Goal: Answer question/provide support: Share knowledge or assist other users

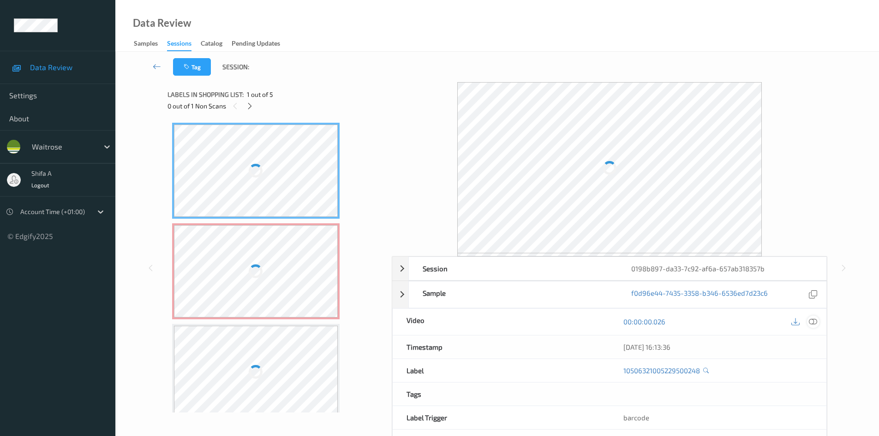
click at [810, 322] on icon at bounding box center [813, 322] width 8 height 8
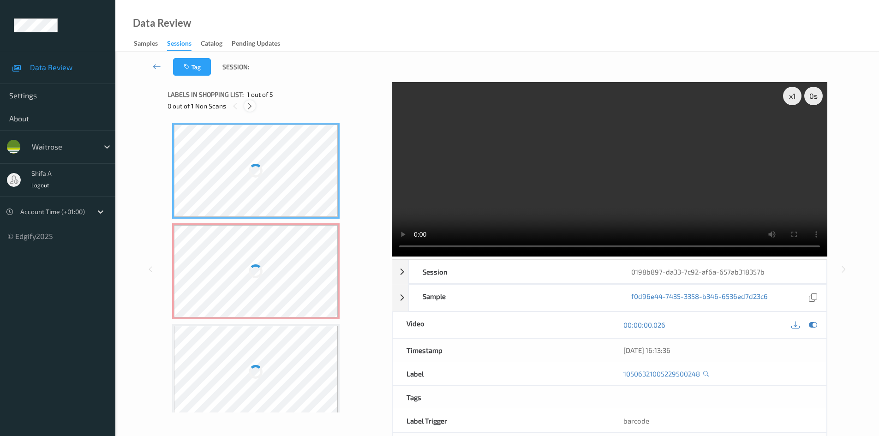
click at [249, 105] on icon at bounding box center [250, 106] width 8 height 8
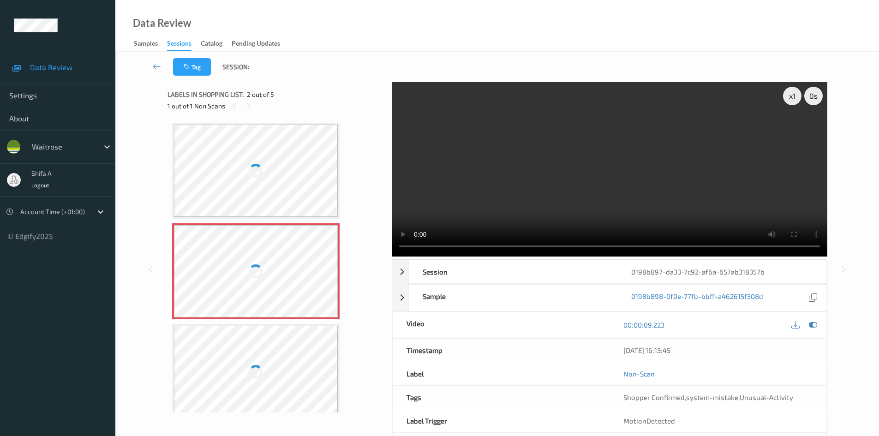
scroll to position [5, 0]
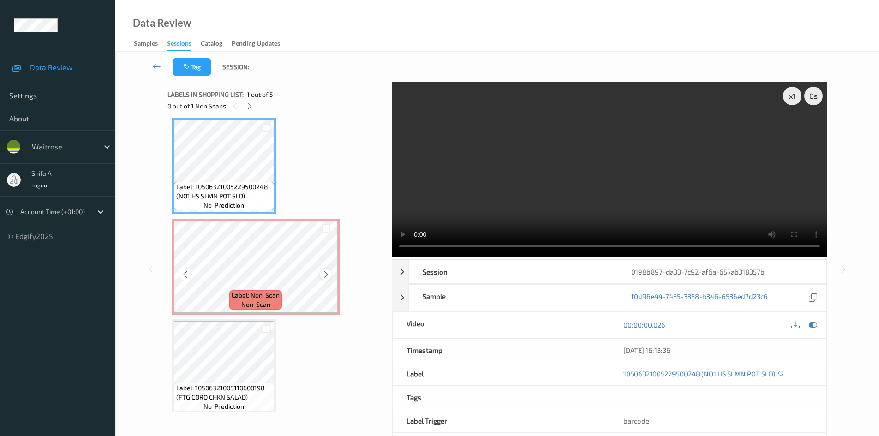
click at [325, 272] on icon at bounding box center [326, 275] width 8 height 8
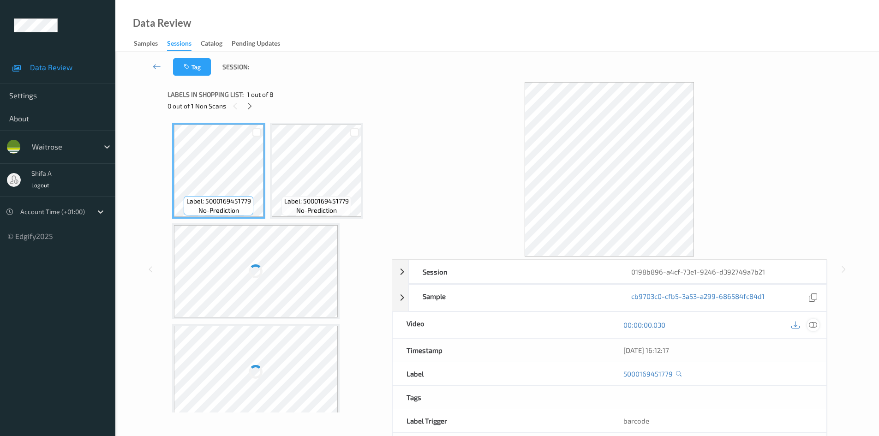
click at [815, 323] on icon at bounding box center [813, 325] width 8 height 8
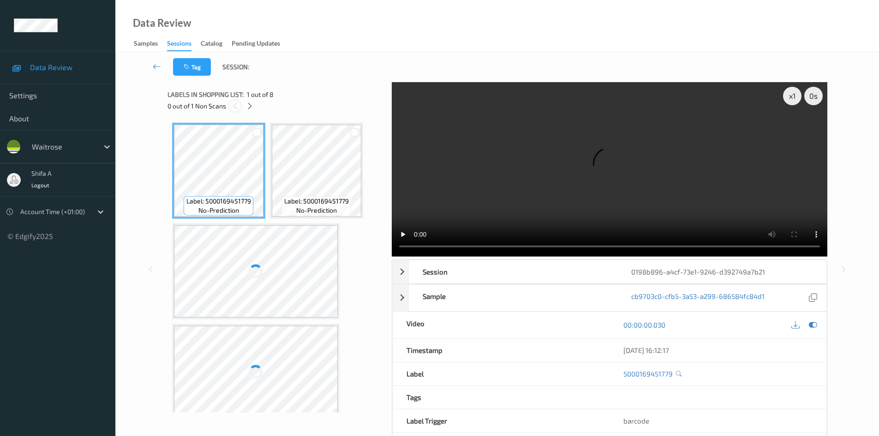
click at [240, 109] on div at bounding box center [235, 106] width 12 height 12
click at [254, 107] on div at bounding box center [250, 106] width 12 height 12
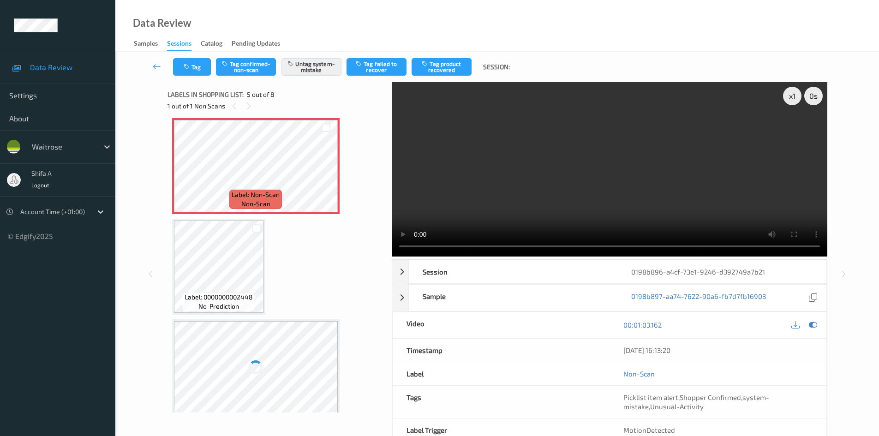
scroll to position [105, 0]
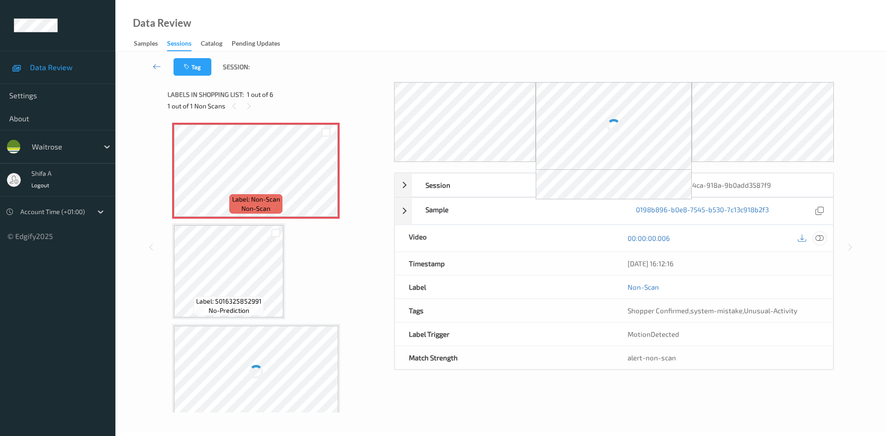
click at [816, 239] on icon at bounding box center [820, 238] width 8 height 8
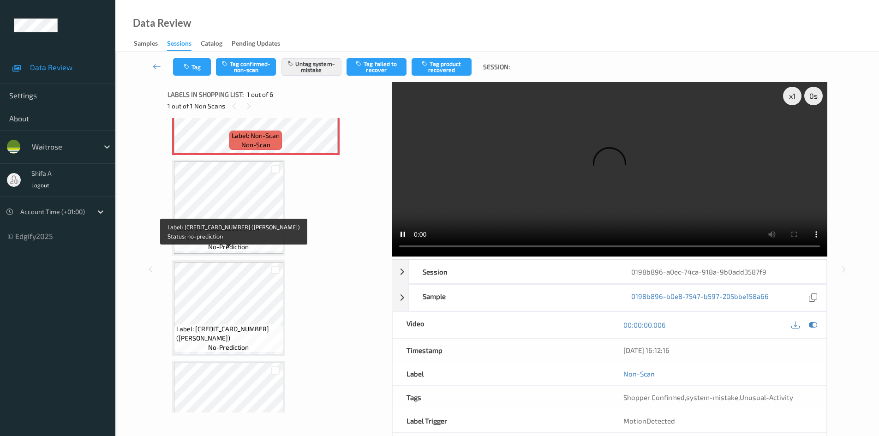
scroll to position [46, 0]
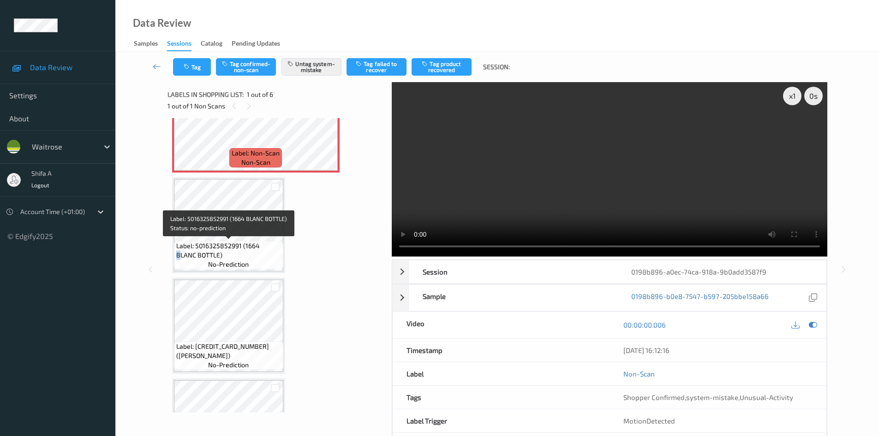
click at [262, 247] on span "Label: 5016325852991 (1664 BLANC BOTTLE)" at bounding box center [228, 250] width 105 height 18
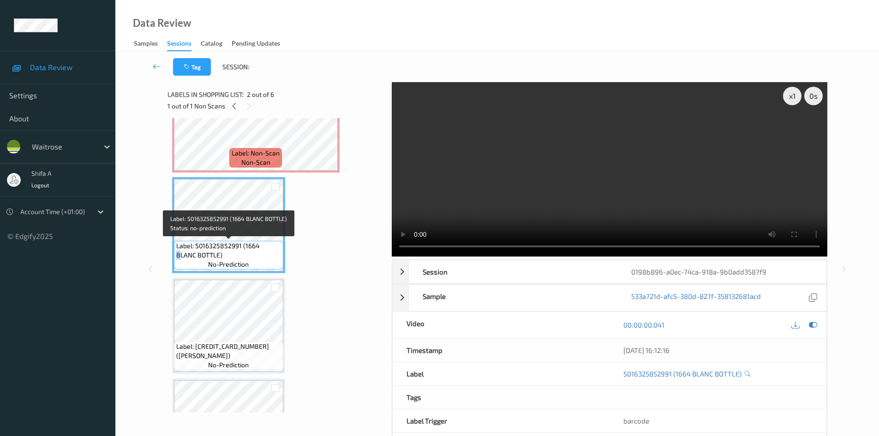
click at [263, 246] on span "Label: 5016325852991 (1664 BLANC BOTTLE)" at bounding box center [228, 250] width 105 height 18
click at [261, 246] on span "Label: 5016325852991 (1664 BLANC BOTTLE)" at bounding box center [228, 250] width 105 height 18
drag, startPoint x: 261, startPoint y: 246, endPoint x: 198, endPoint y: 256, distance: 63.6
click at [198, 256] on span "Label: 5016325852991 (1664 BLANC BOTTLE)" at bounding box center [228, 250] width 105 height 18
copy span "BLANC BOTTLE"
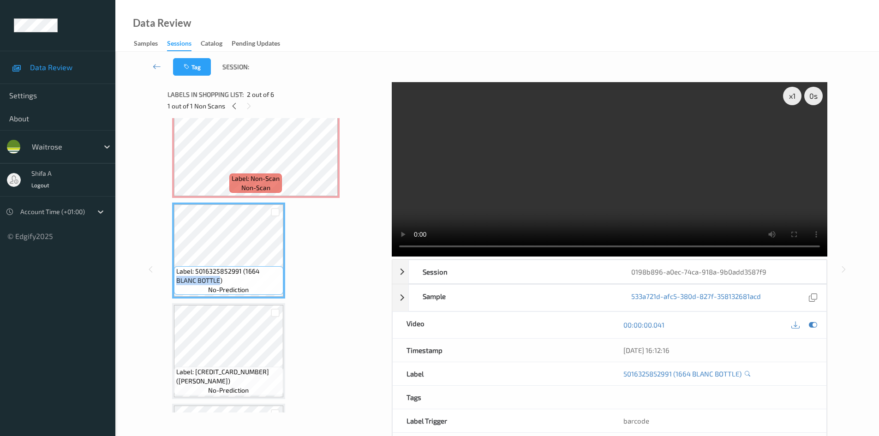
scroll to position [0, 0]
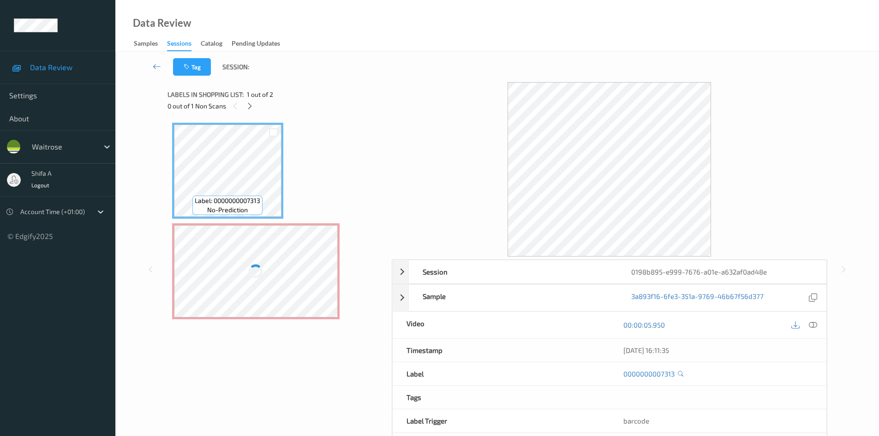
click at [293, 249] on div at bounding box center [256, 271] width 164 height 92
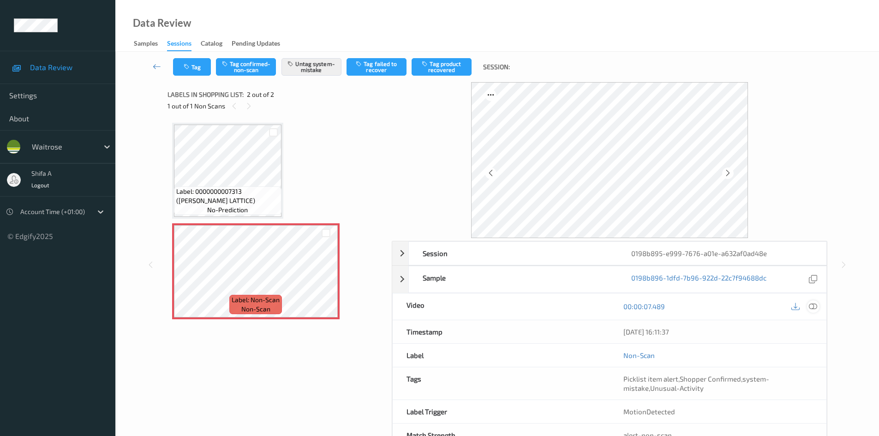
click at [815, 307] on icon at bounding box center [813, 306] width 8 height 8
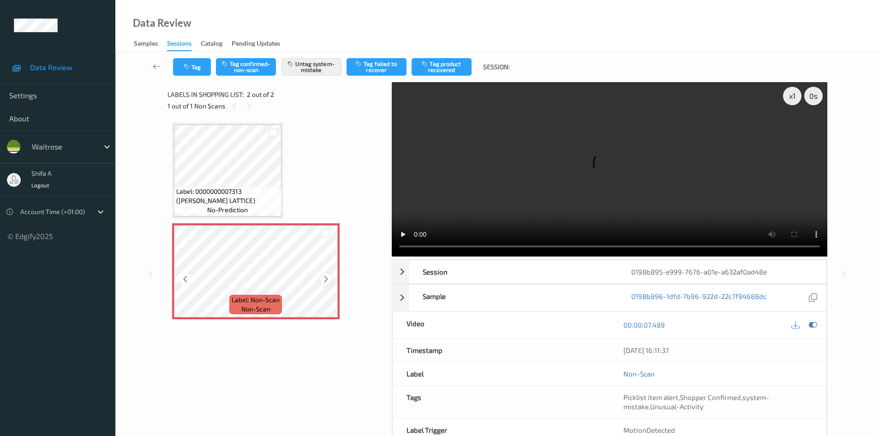
click at [326, 280] on icon at bounding box center [326, 279] width 8 height 8
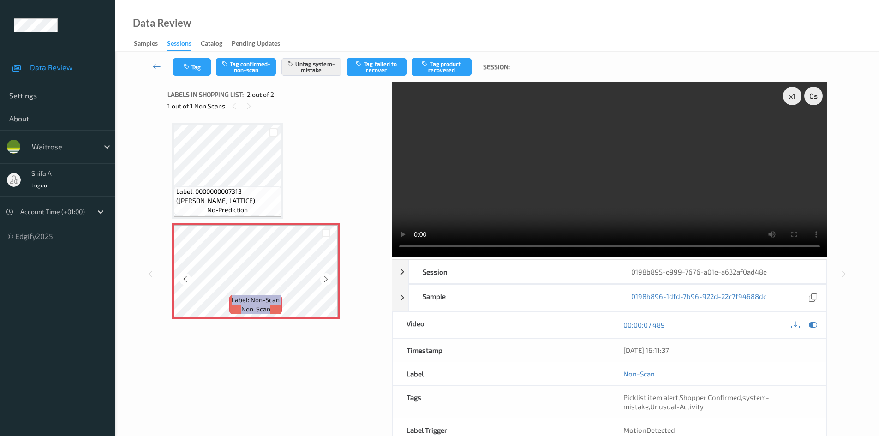
click at [326, 280] on icon at bounding box center [326, 279] width 8 height 8
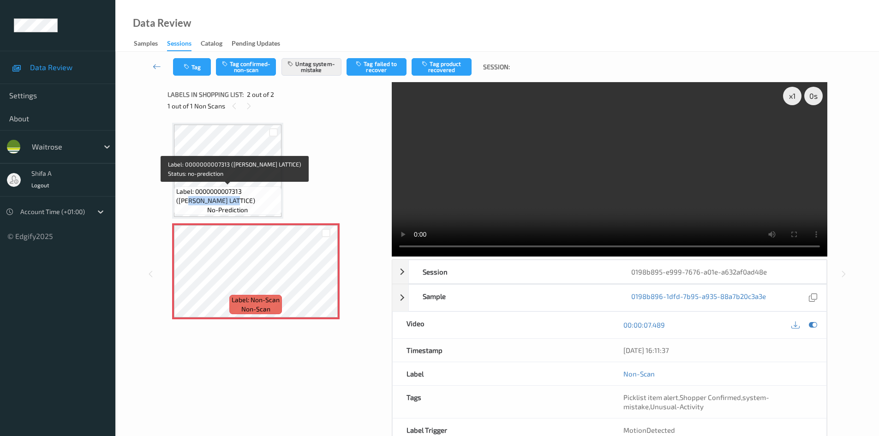
drag, startPoint x: 224, startPoint y: 203, endPoint x: 177, endPoint y: 200, distance: 47.2
click at [177, 200] on span "Label: 0000000007313 (WR CHERRY LATTICE)" at bounding box center [227, 196] width 103 height 18
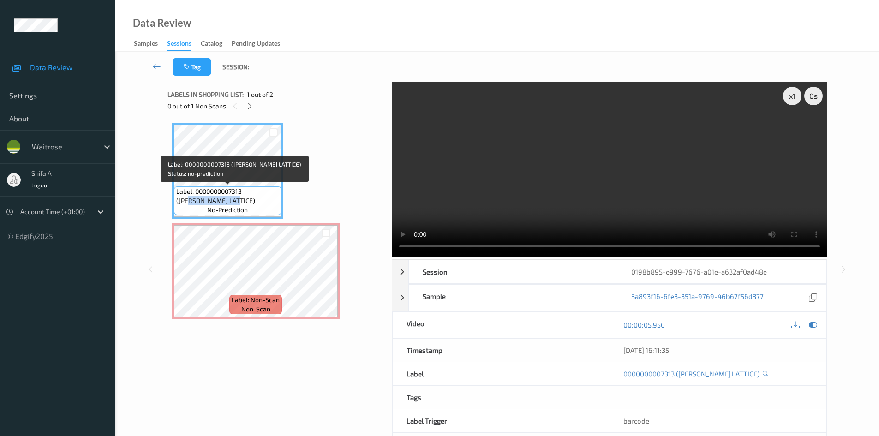
copy span "CHERRY LATTICE"
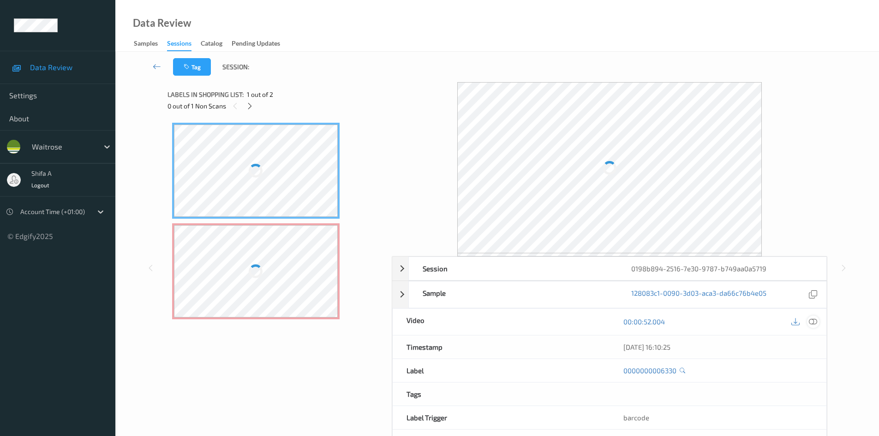
click at [813, 321] on icon at bounding box center [813, 322] width 8 height 8
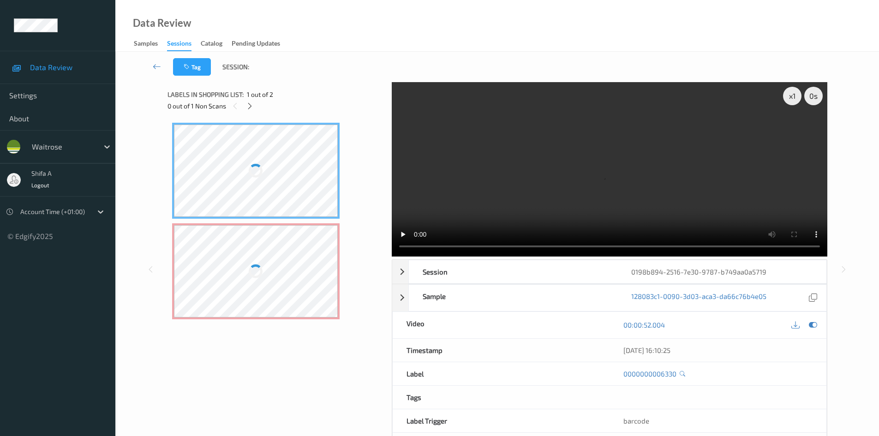
click at [274, 253] on div at bounding box center [256, 271] width 164 height 92
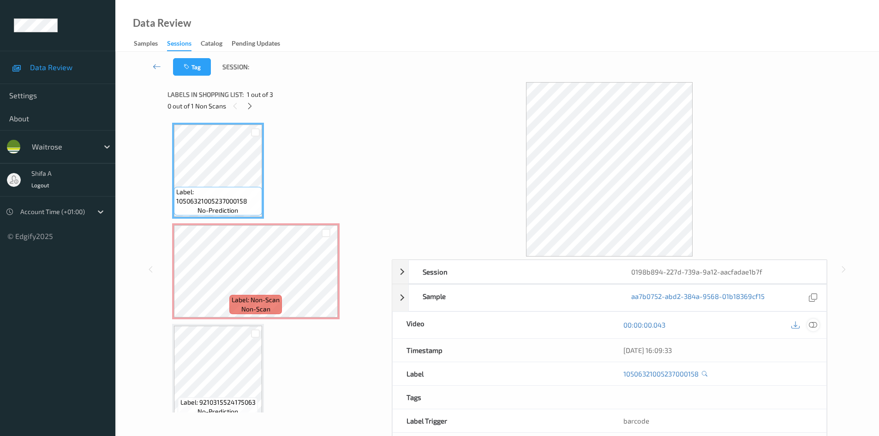
click at [811, 325] on icon at bounding box center [813, 325] width 8 height 8
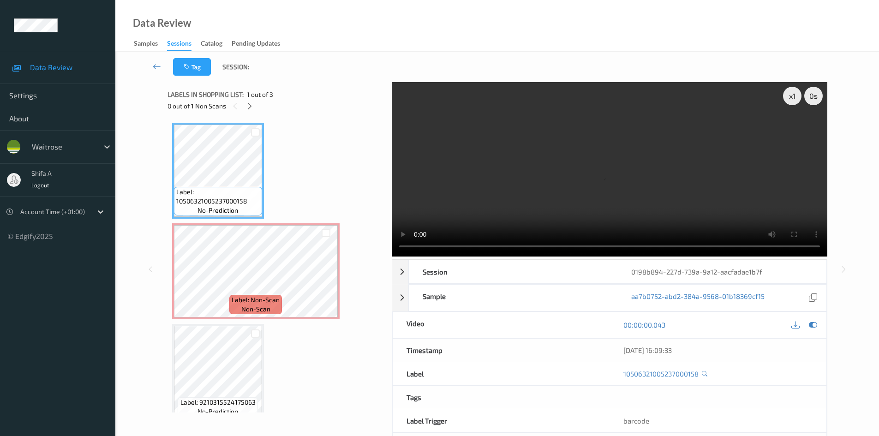
click at [340, 266] on div "Label: 10506321005237000158 no-prediction Label: Non-Scan non-scan Label: Non-S…" at bounding box center [276, 271] width 209 height 297
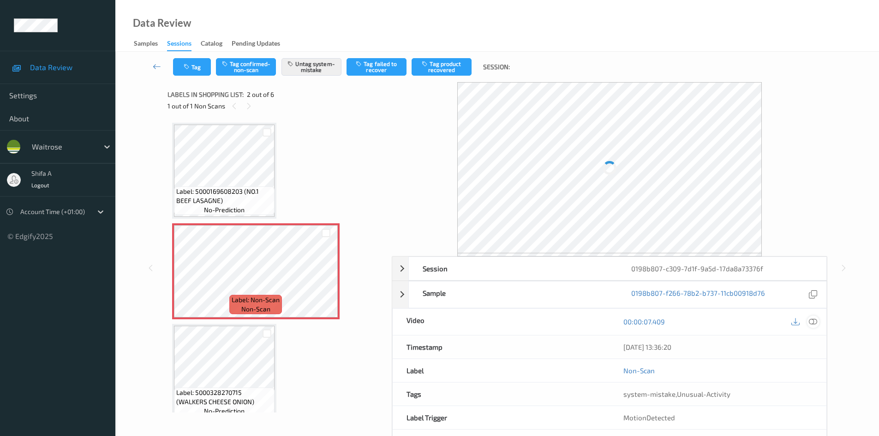
click at [814, 321] on icon at bounding box center [813, 322] width 8 height 8
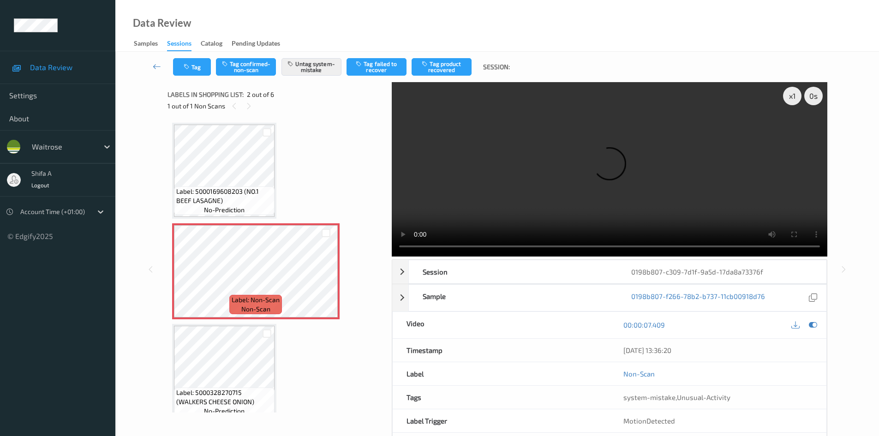
click at [705, 203] on video at bounding box center [610, 169] width 436 height 175
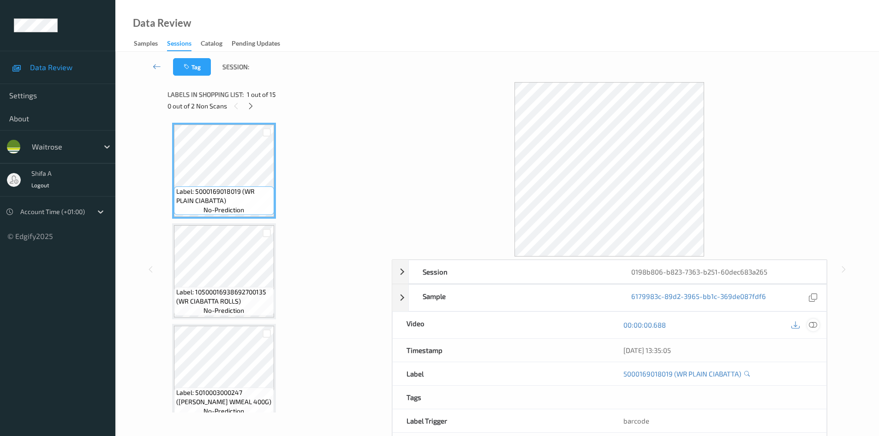
click at [814, 328] on icon at bounding box center [813, 325] width 8 height 8
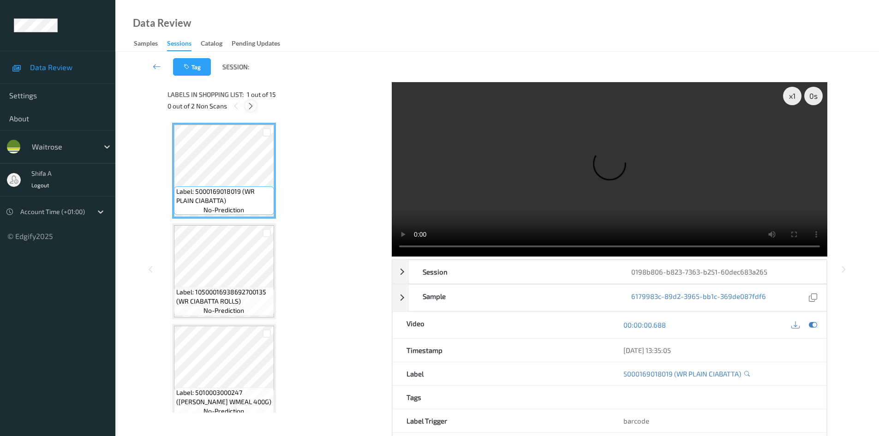
click at [253, 105] on icon at bounding box center [251, 106] width 8 height 8
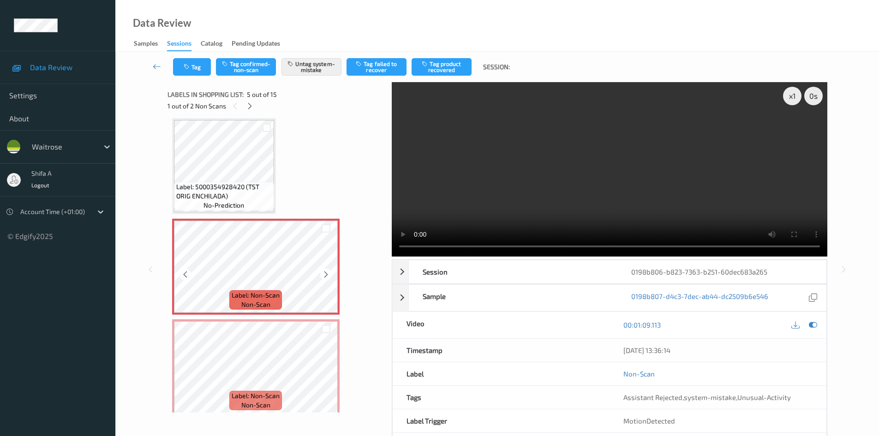
scroll to position [445, 0]
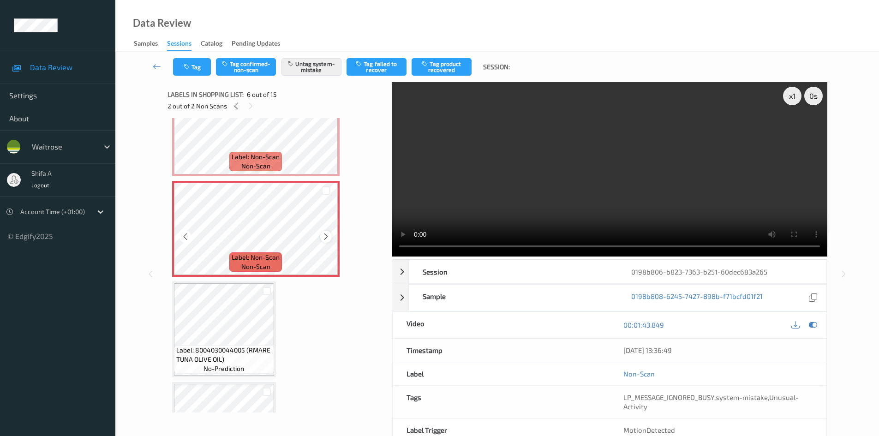
click at [327, 233] on icon at bounding box center [326, 237] width 8 height 8
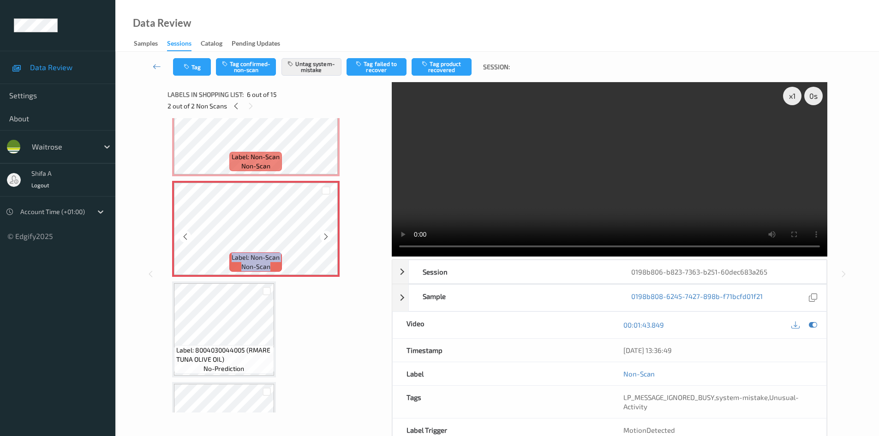
click at [327, 233] on icon at bounding box center [326, 237] width 8 height 8
click at [608, 174] on video at bounding box center [610, 169] width 436 height 175
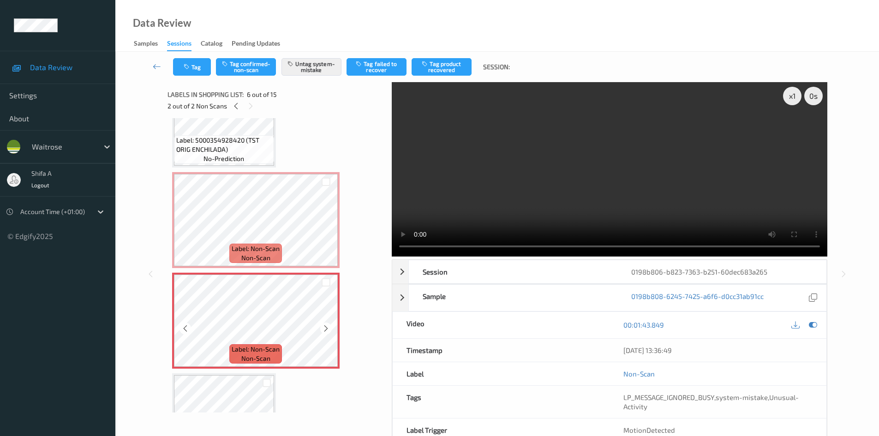
scroll to position [353, 0]
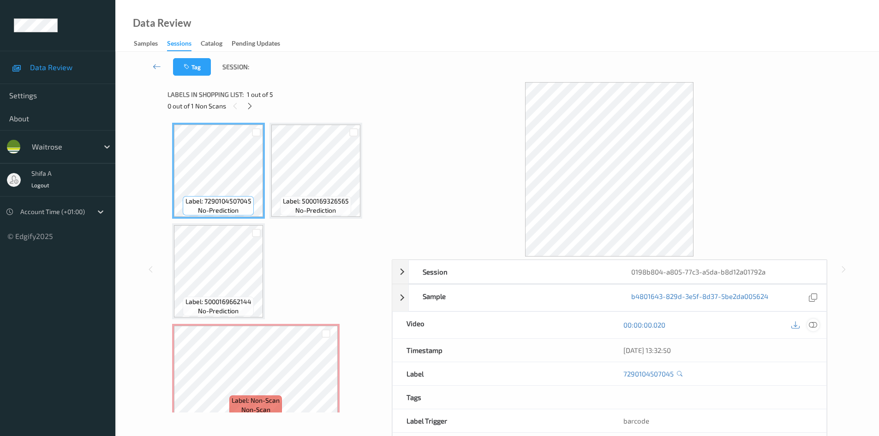
click at [813, 324] on icon at bounding box center [813, 325] width 8 height 8
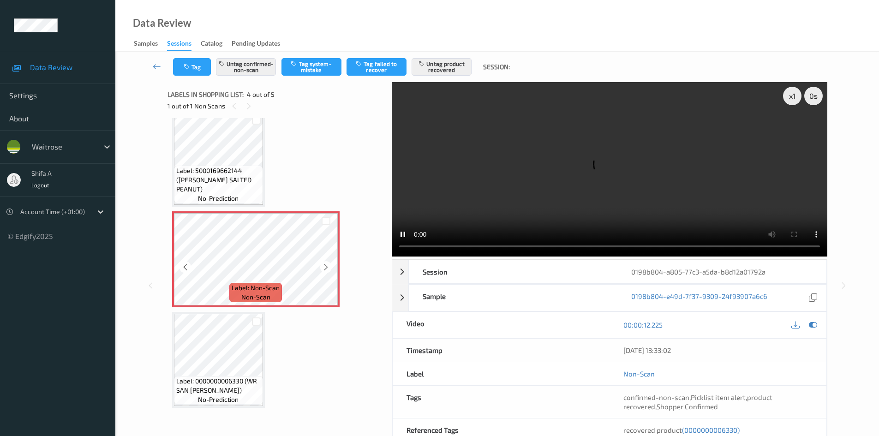
scroll to position [72, 0]
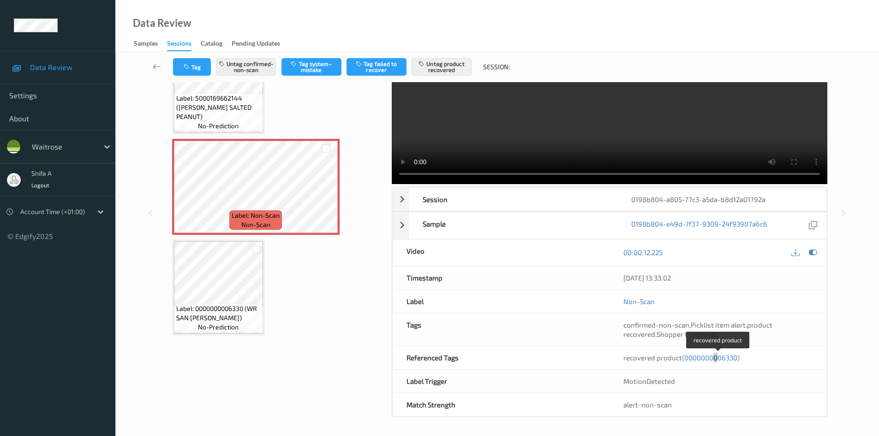
click at [712, 359] on span "(0000000006330)" at bounding box center [711, 358] width 58 height 8
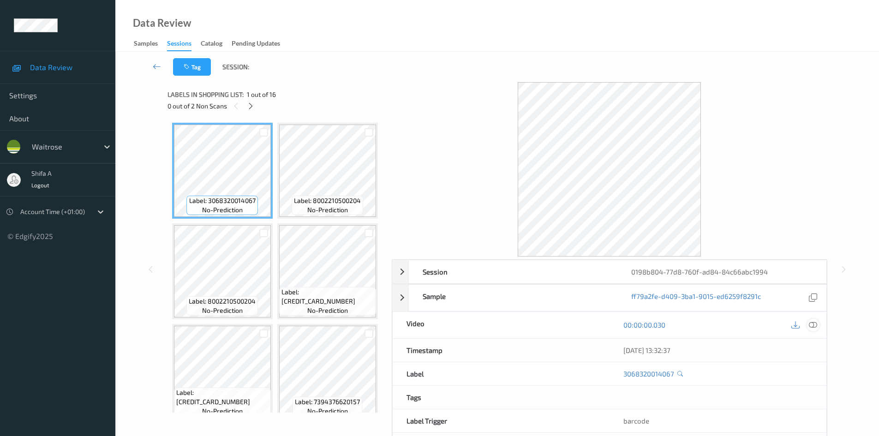
drag, startPoint x: 815, startPoint y: 328, endPoint x: 704, endPoint y: 269, distance: 126.2
click at [814, 325] on icon at bounding box center [813, 325] width 8 height 8
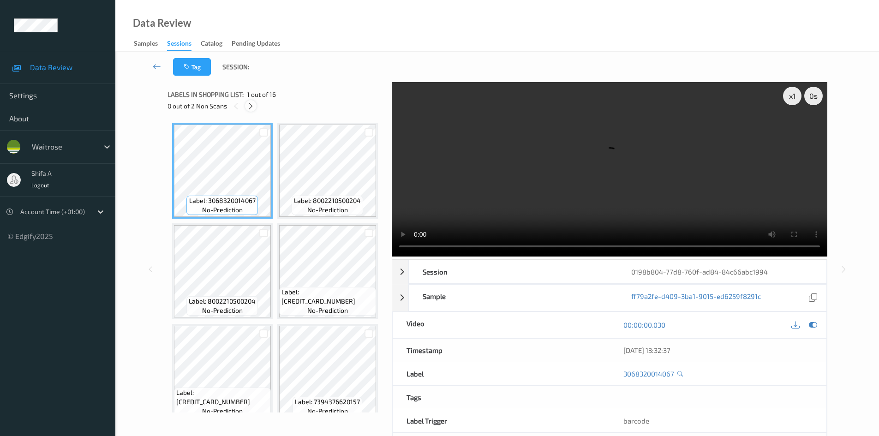
click at [251, 107] on icon at bounding box center [251, 106] width 8 height 8
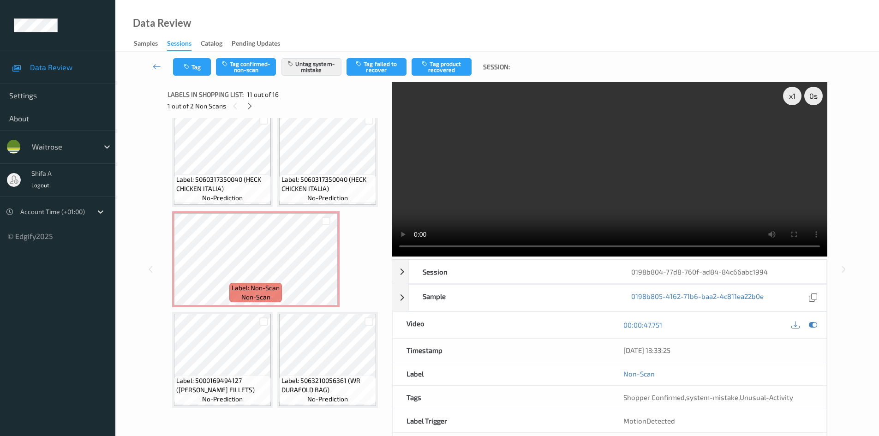
click at [325, 70] on icon at bounding box center [326, 66] width 8 height 8
click at [204, 68] on button "Tag" at bounding box center [192, 67] width 38 height 18
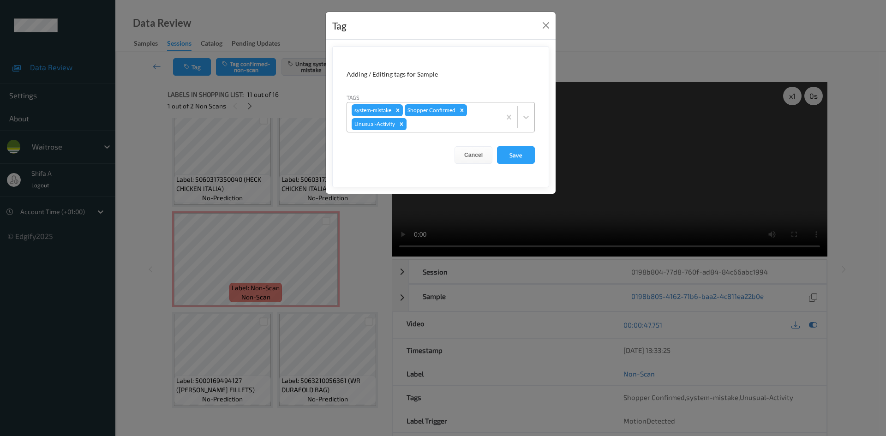
click at [401, 125] on icon "Remove Unusual-Activity" at bounding box center [401, 123] width 3 height 3
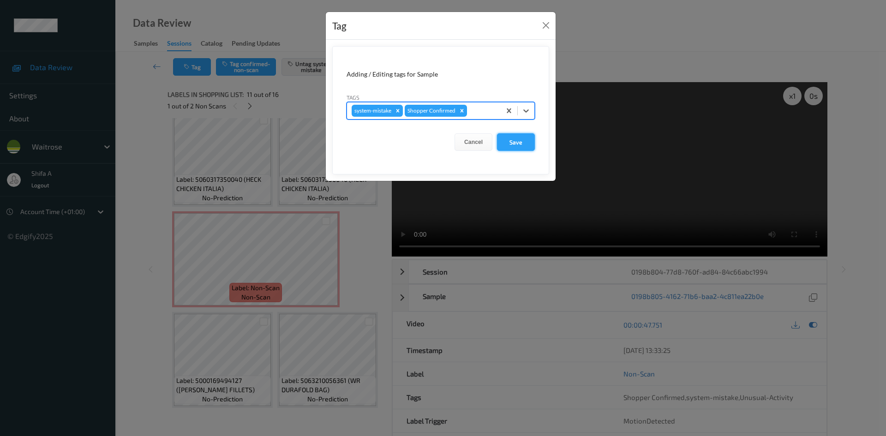
click at [520, 141] on button "Save" at bounding box center [516, 142] width 38 height 18
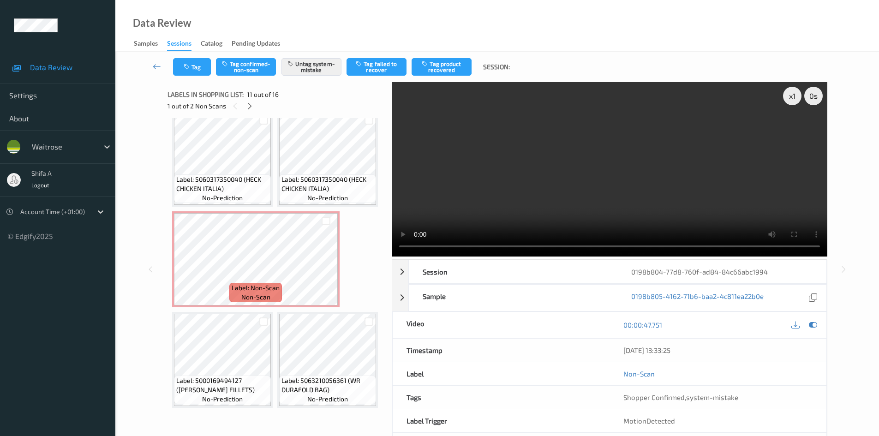
click at [249, 112] on div "Labels in shopping list: 11 out of 16 1 out of 2 Non Scans" at bounding box center [277, 100] width 218 height 36
click at [250, 108] on icon at bounding box center [250, 106] width 8 height 8
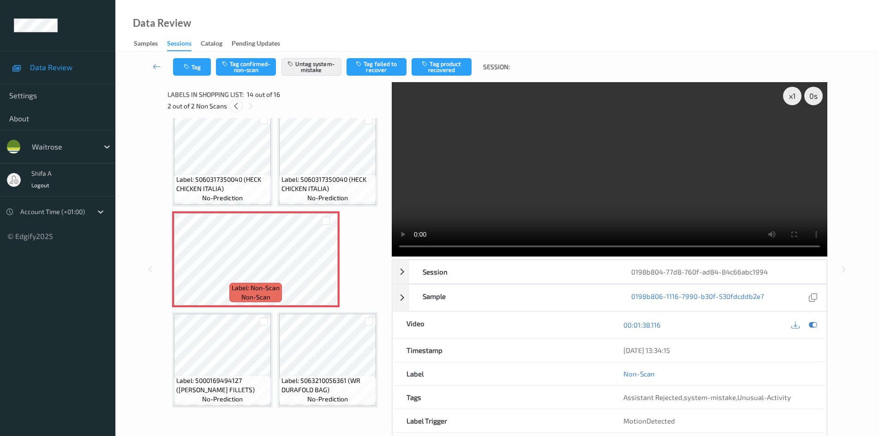
click at [240, 106] on div at bounding box center [236, 106] width 12 height 12
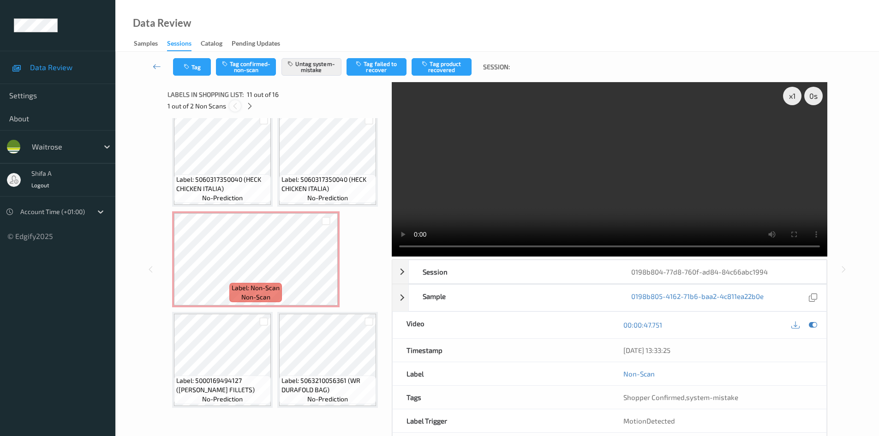
scroll to position [910, 0]
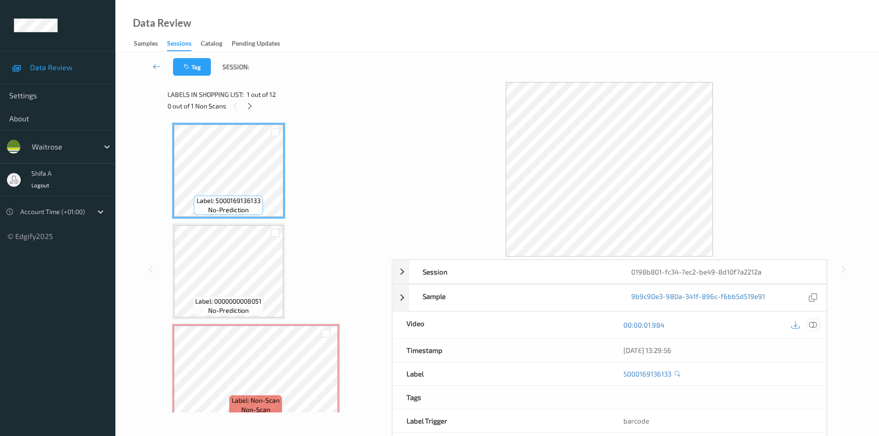
click at [814, 326] on icon at bounding box center [813, 325] width 8 height 8
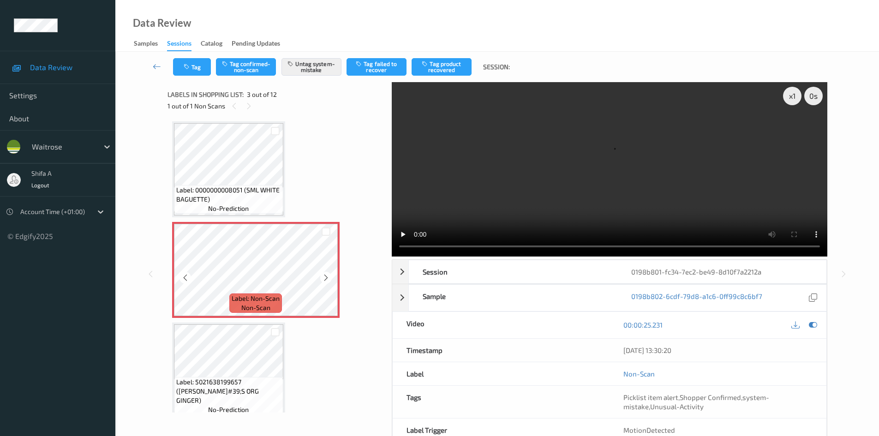
scroll to position [92, 0]
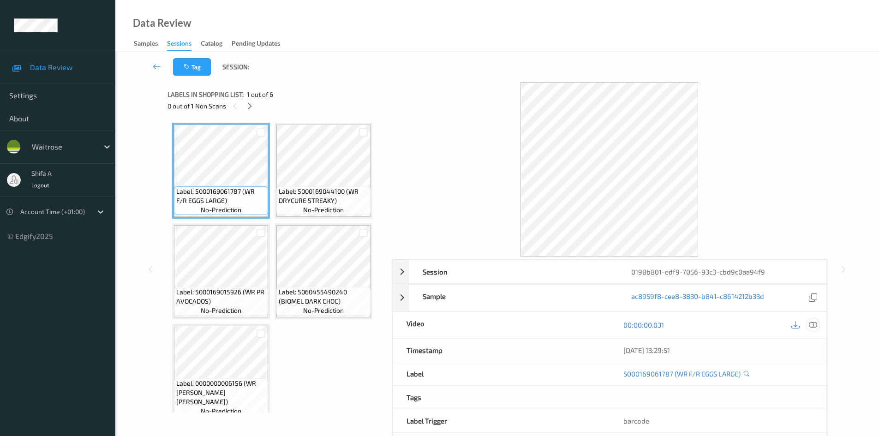
click at [809, 325] on div at bounding box center [813, 325] width 12 height 12
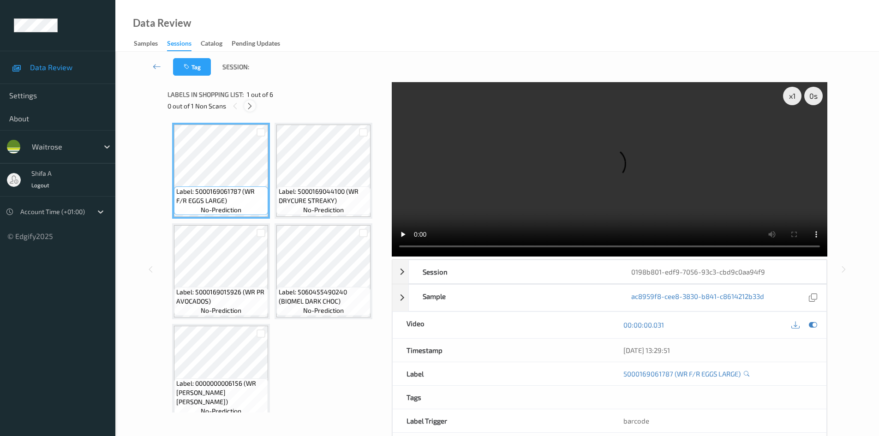
click at [253, 103] on icon at bounding box center [250, 106] width 8 height 8
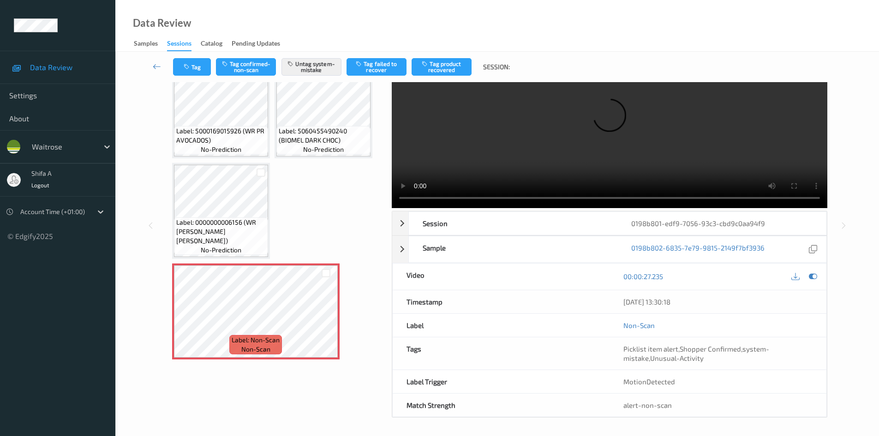
scroll to position [49, 0]
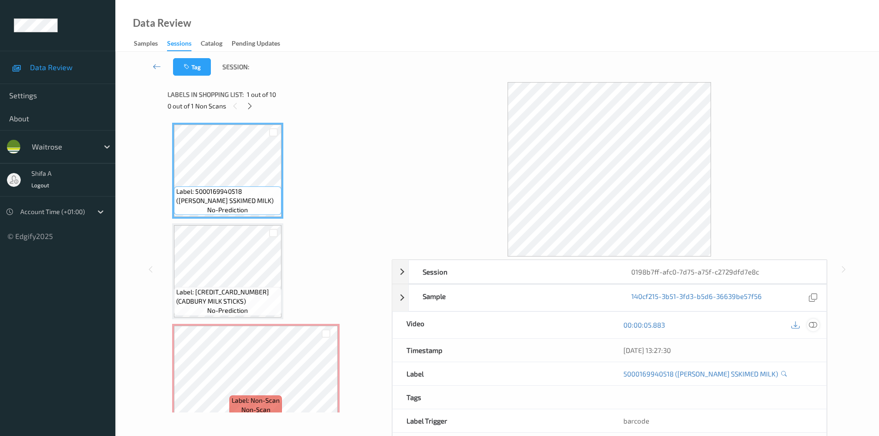
click at [814, 325] on icon at bounding box center [813, 325] width 8 height 8
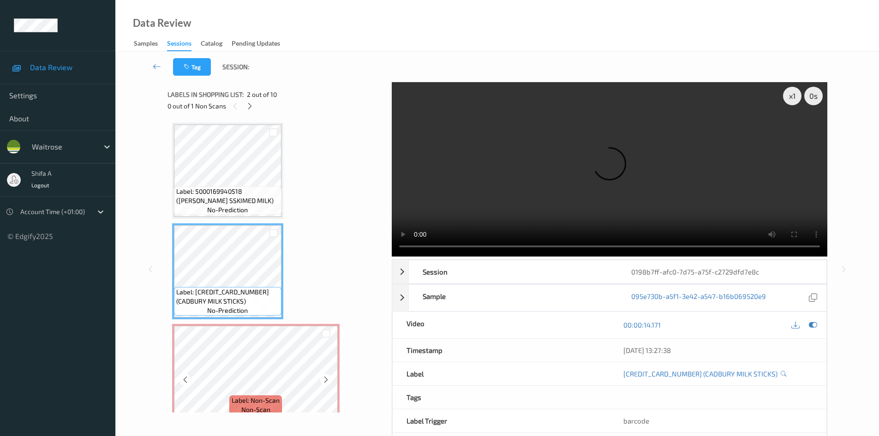
click at [332, 331] on div at bounding box center [326, 333] width 24 height 15
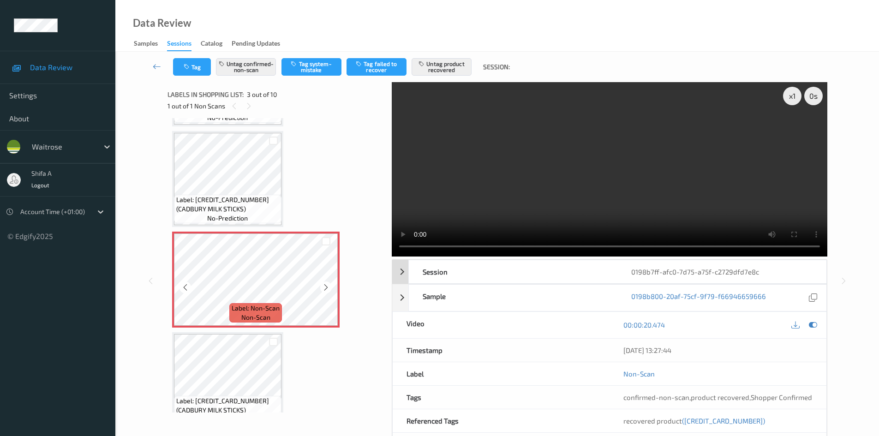
scroll to position [185, 0]
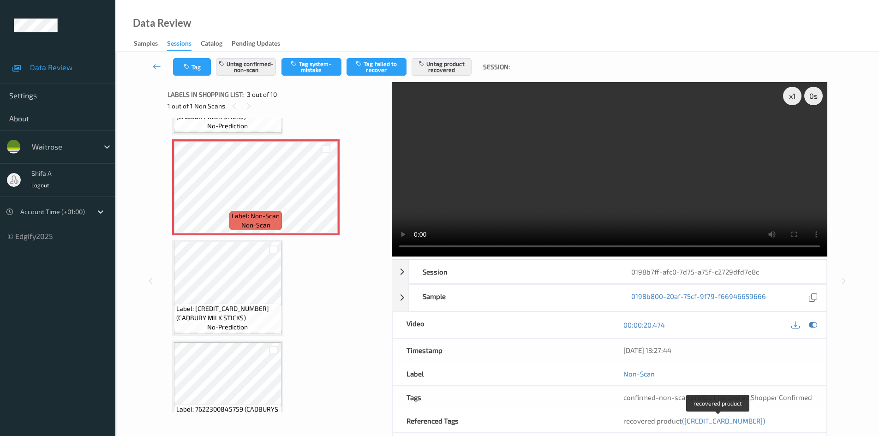
click at [702, 418] on span "(5010238022564)" at bounding box center [723, 421] width 83 height 8
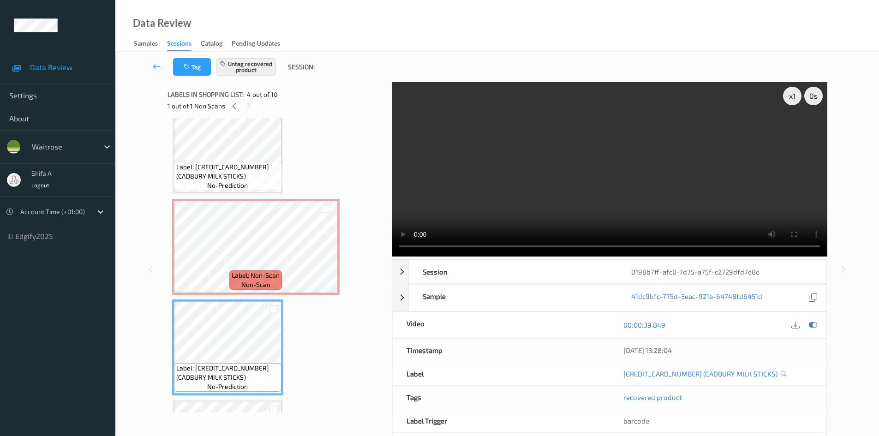
scroll to position [114, 0]
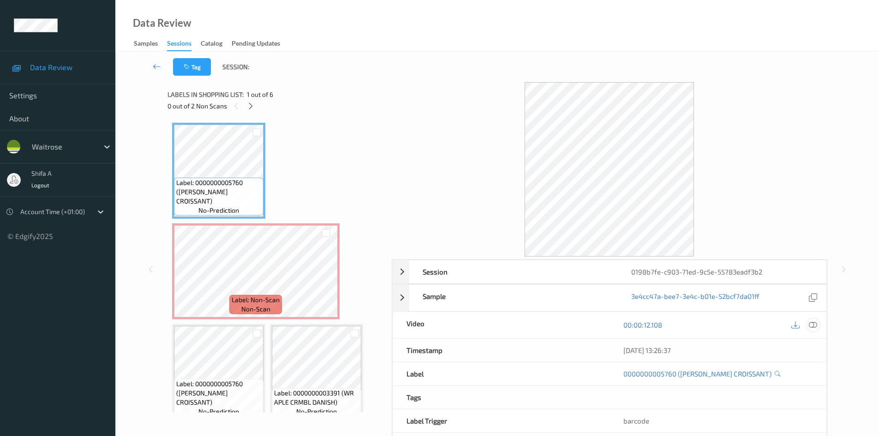
click at [812, 326] on icon at bounding box center [813, 325] width 8 height 8
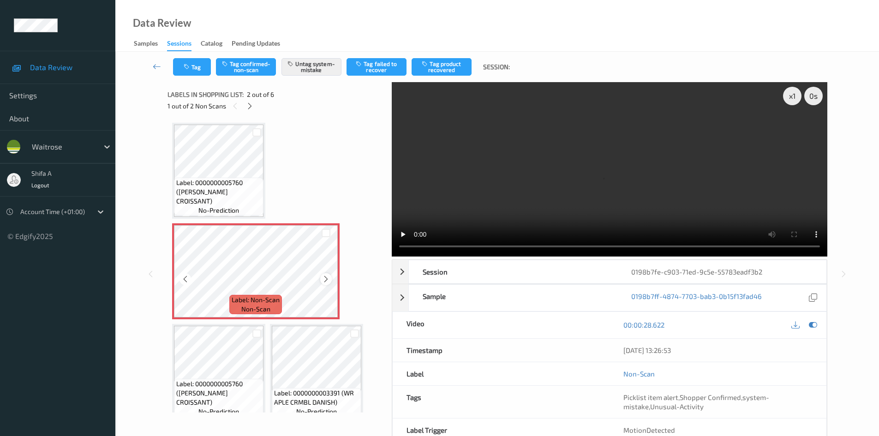
click at [327, 280] on icon at bounding box center [326, 279] width 8 height 8
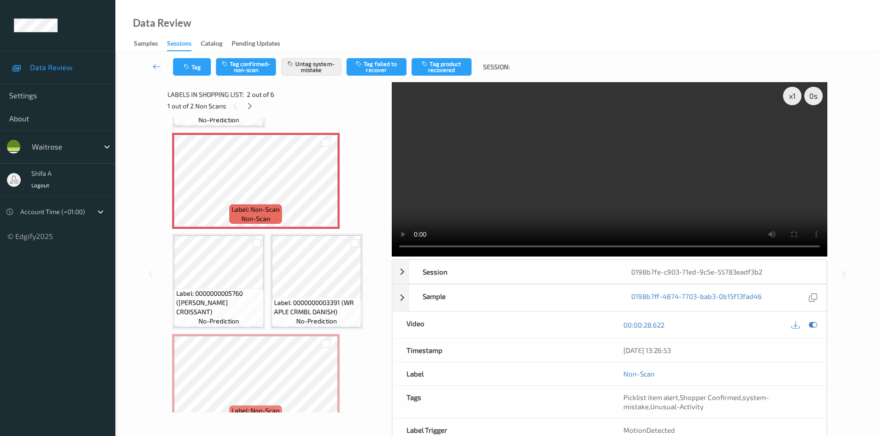
scroll to position [92, 0]
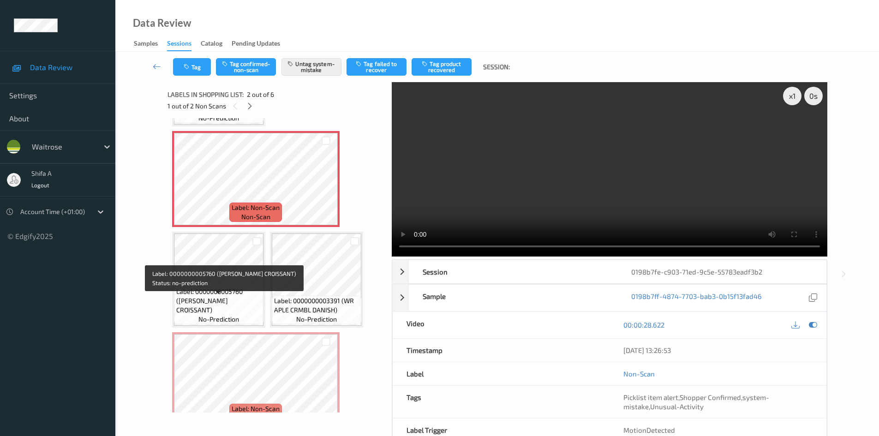
click at [240, 297] on span "Label: 0000000005760 (WR ALMOND CROISSANT)" at bounding box center [218, 301] width 85 height 28
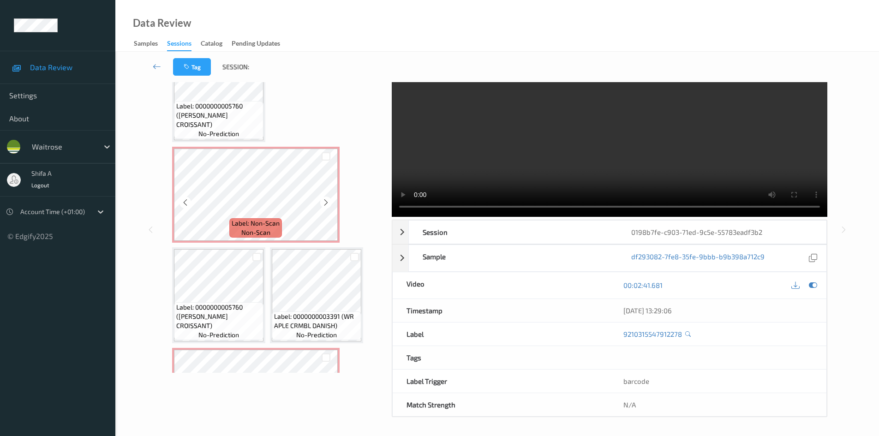
scroll to position [0, 0]
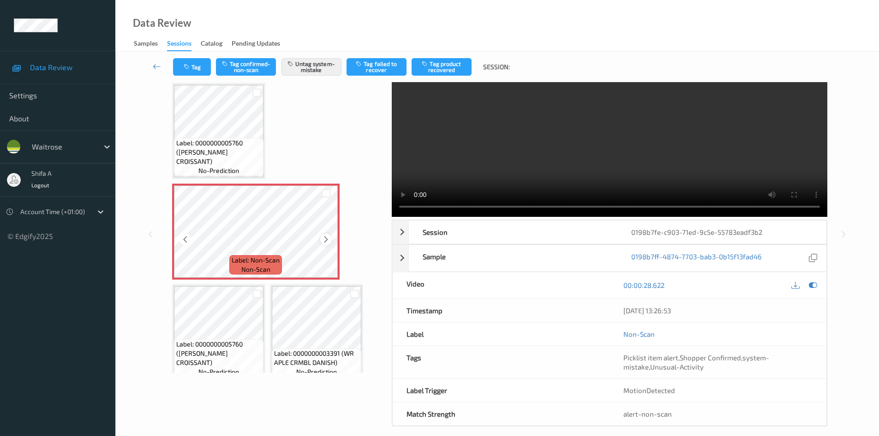
click at [328, 242] on icon at bounding box center [326, 239] width 8 height 8
click at [187, 68] on icon "button" at bounding box center [188, 67] width 8 height 6
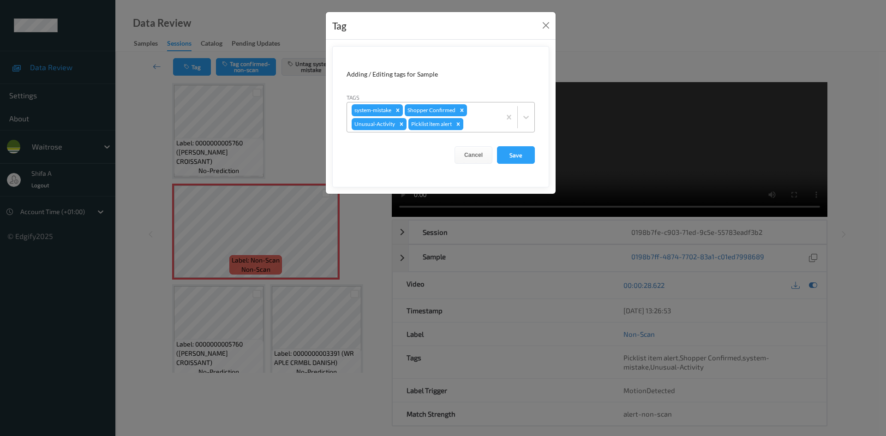
click at [461, 126] on icon "Remove Picklist item alert" at bounding box center [458, 124] width 6 height 6
click at [402, 125] on icon "Remove Unusual-Activity" at bounding box center [401, 123] width 3 height 3
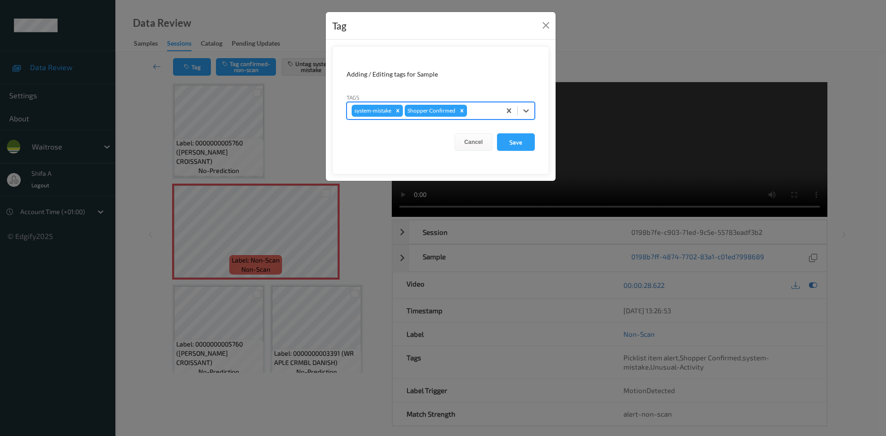
click at [398, 111] on icon "Remove system-mistake" at bounding box center [398, 110] width 3 height 3
click at [511, 140] on button "Save" at bounding box center [516, 142] width 38 height 18
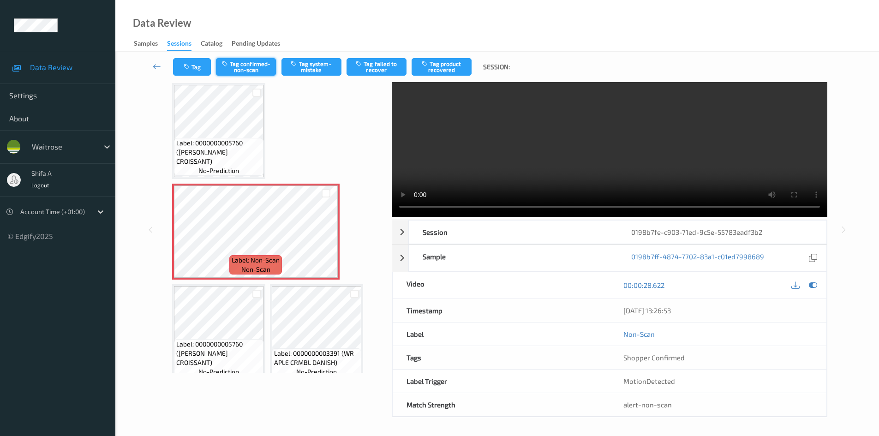
click at [259, 64] on button "Tag confirmed-non-scan" at bounding box center [246, 67] width 60 height 18
click at [461, 65] on button "Tag product recovered" at bounding box center [442, 67] width 60 height 18
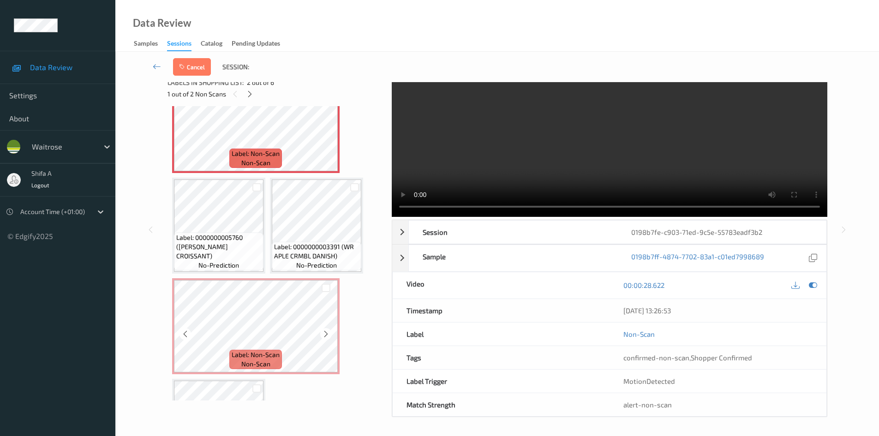
scroll to position [138, 0]
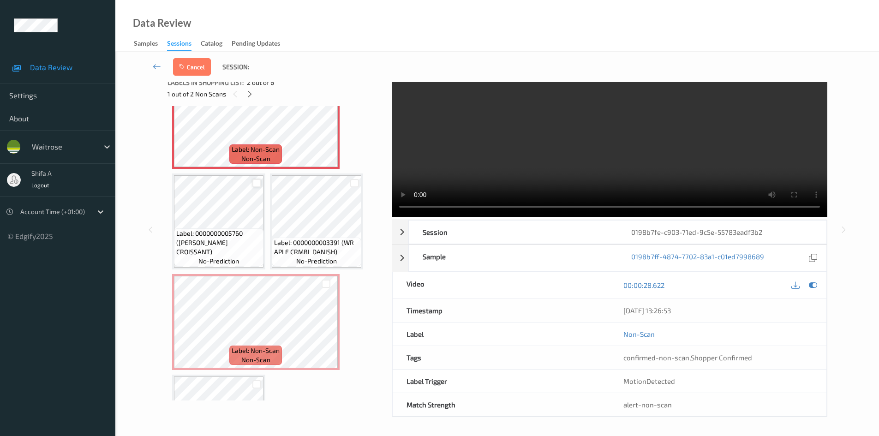
click at [258, 186] on div at bounding box center [257, 183] width 9 height 9
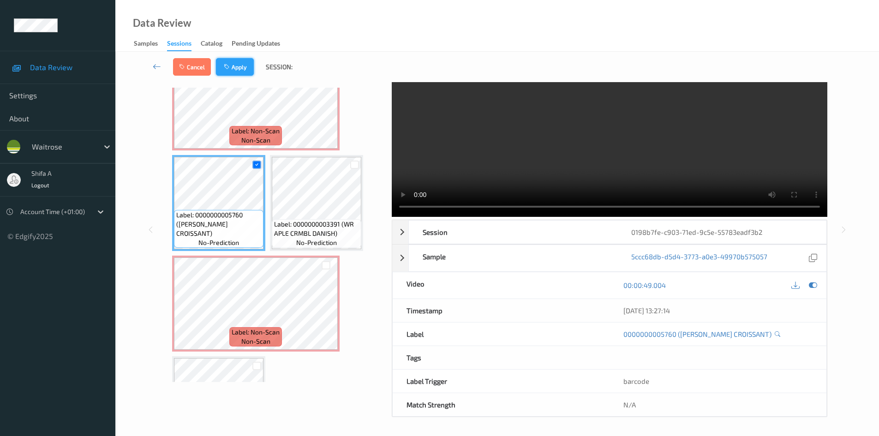
click at [241, 64] on button "Apply" at bounding box center [235, 67] width 38 height 18
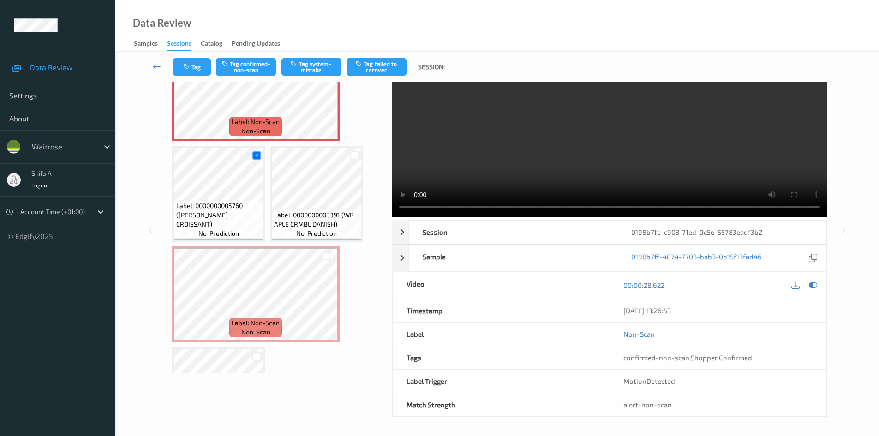
scroll to position [5, 0]
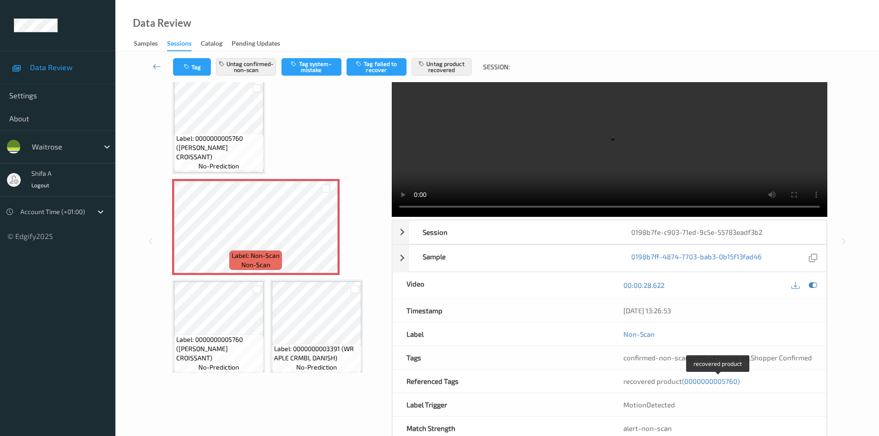
click at [706, 384] on span "(0000000005760)" at bounding box center [711, 381] width 58 height 8
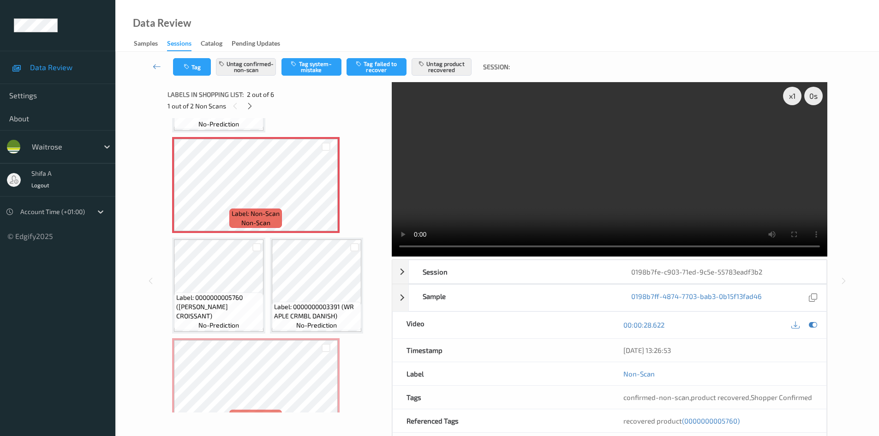
scroll to position [92, 0]
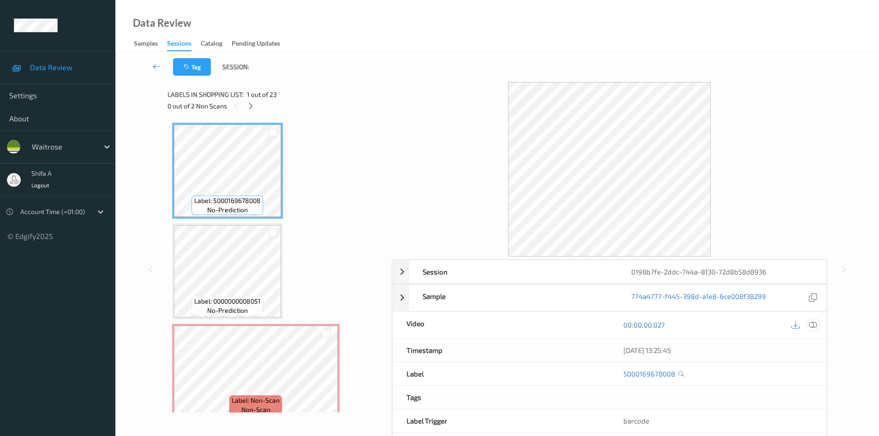
click at [815, 327] on icon at bounding box center [813, 325] width 8 height 8
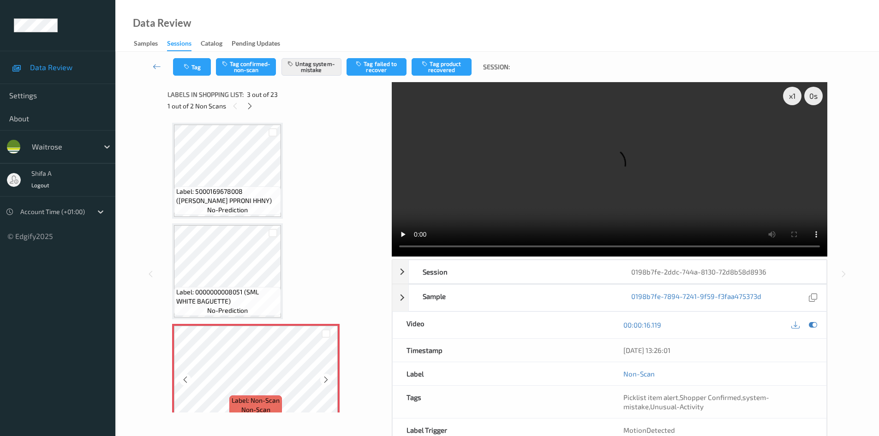
scroll to position [46, 0]
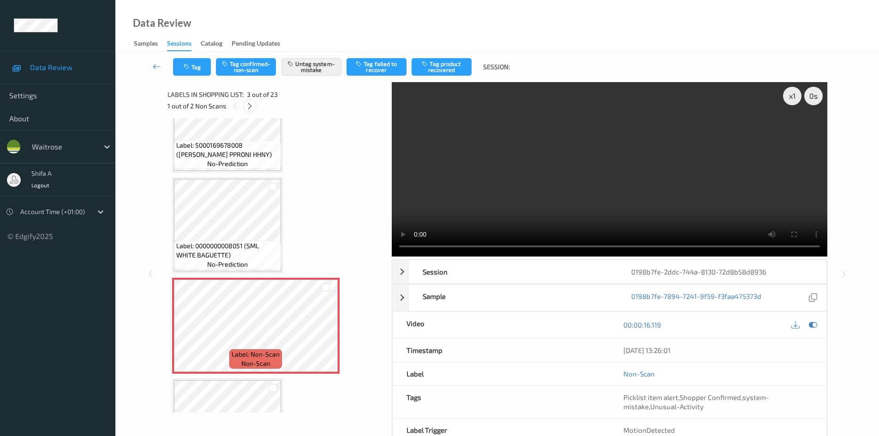
click at [248, 102] on icon at bounding box center [250, 106] width 8 height 8
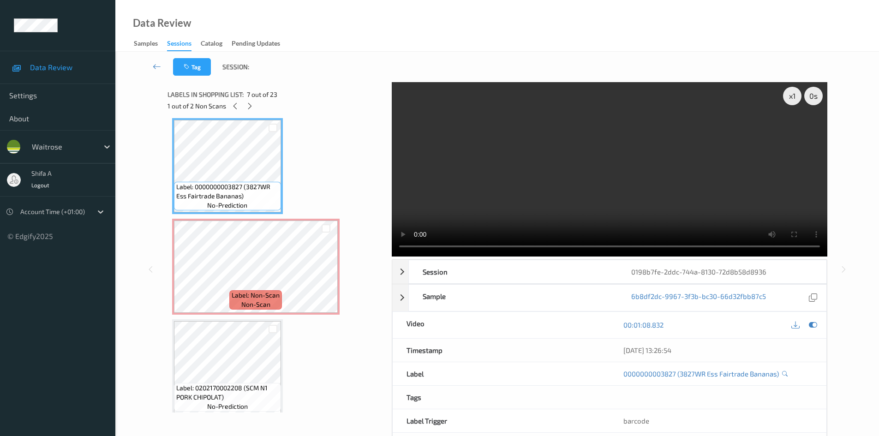
click at [483, 195] on video at bounding box center [610, 169] width 436 height 175
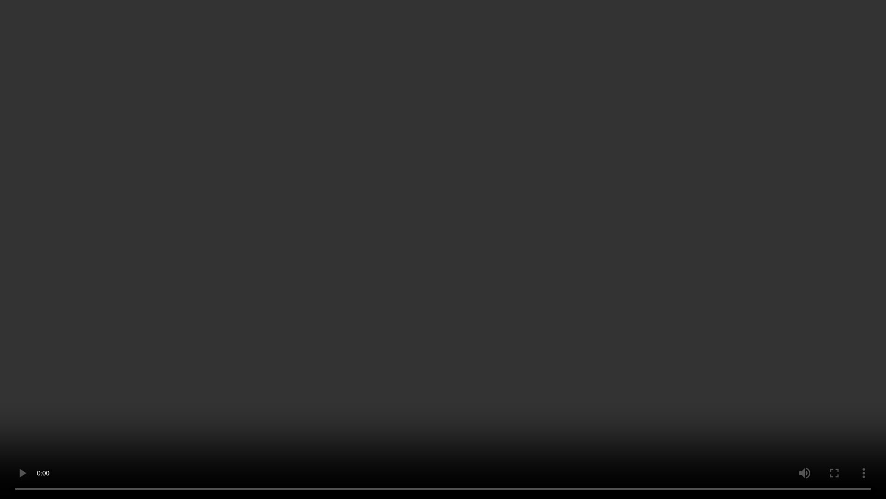
click at [595, 310] on video at bounding box center [443, 249] width 886 height 499
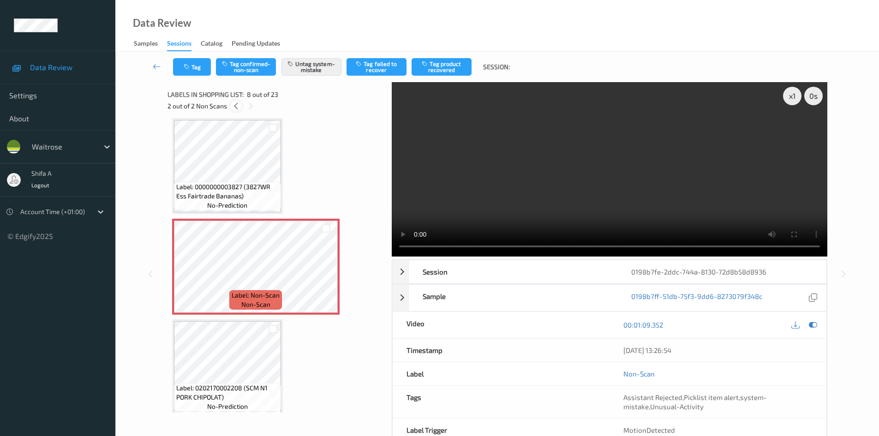
click at [240, 106] on icon at bounding box center [236, 106] width 8 height 8
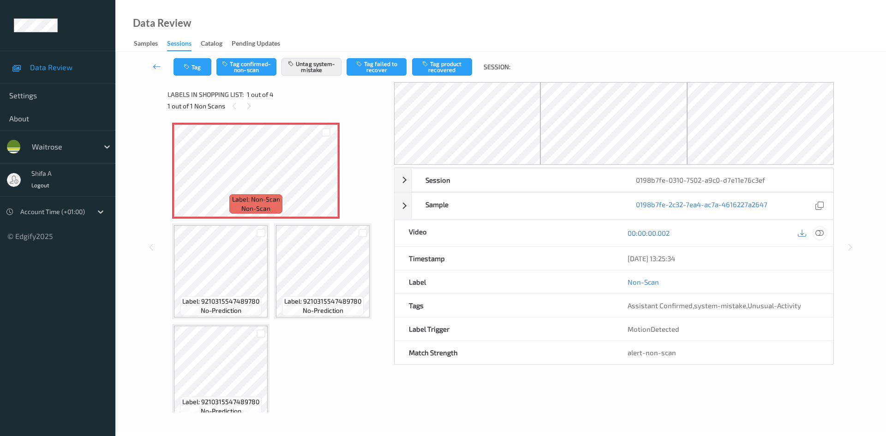
click at [824, 229] on icon at bounding box center [820, 233] width 8 height 8
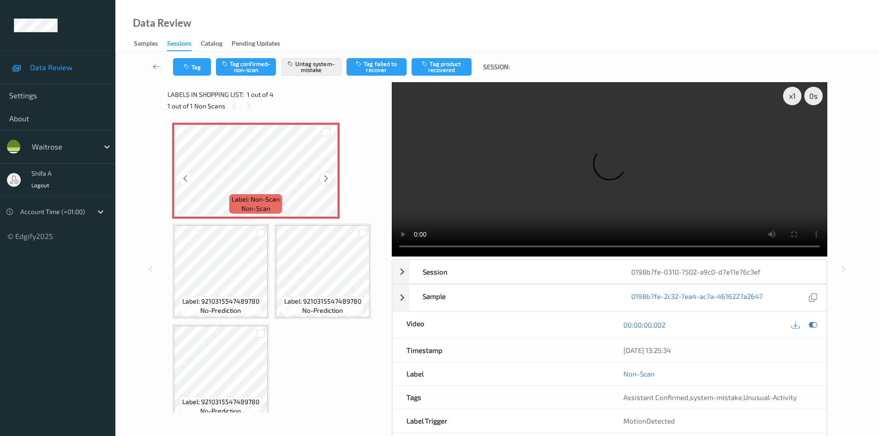
click at [327, 176] on icon at bounding box center [326, 179] width 8 height 8
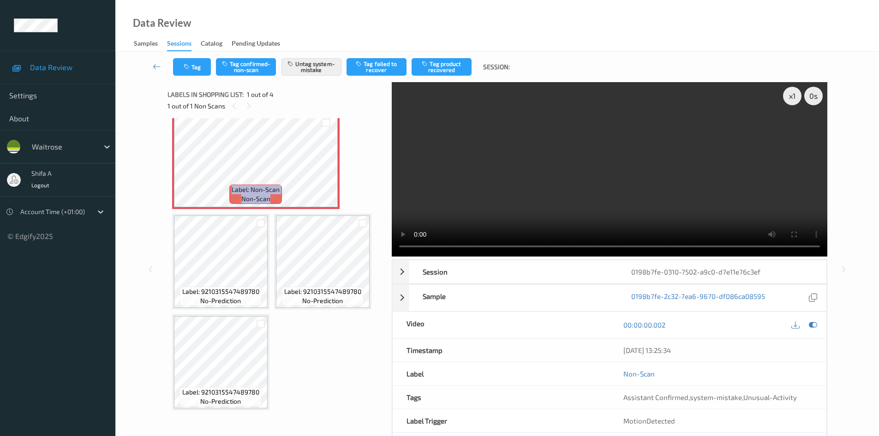
scroll to position [12, 0]
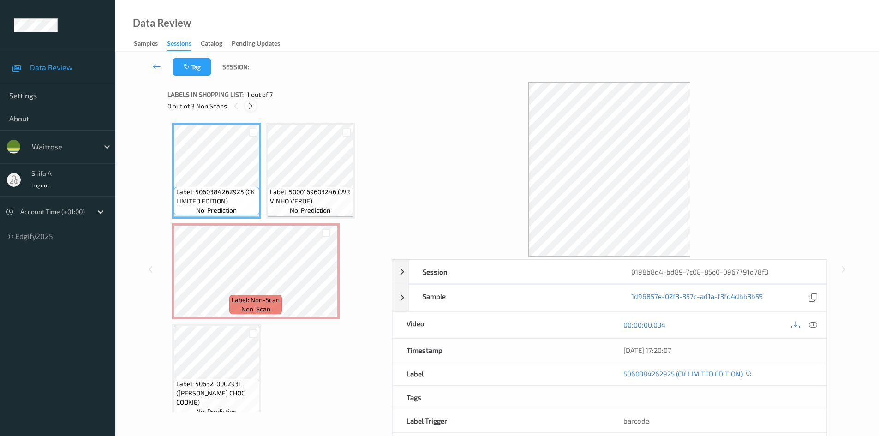
click at [253, 109] on icon at bounding box center [251, 106] width 8 height 8
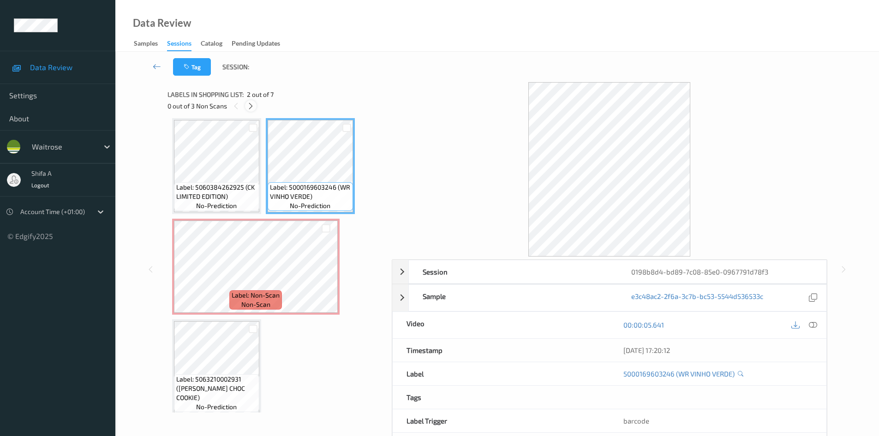
click at [250, 103] on icon at bounding box center [251, 106] width 8 height 8
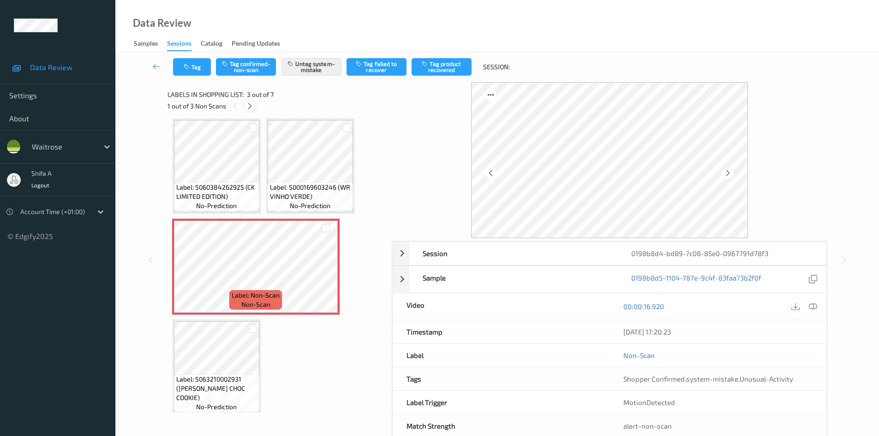
click at [250, 103] on icon at bounding box center [250, 106] width 8 height 8
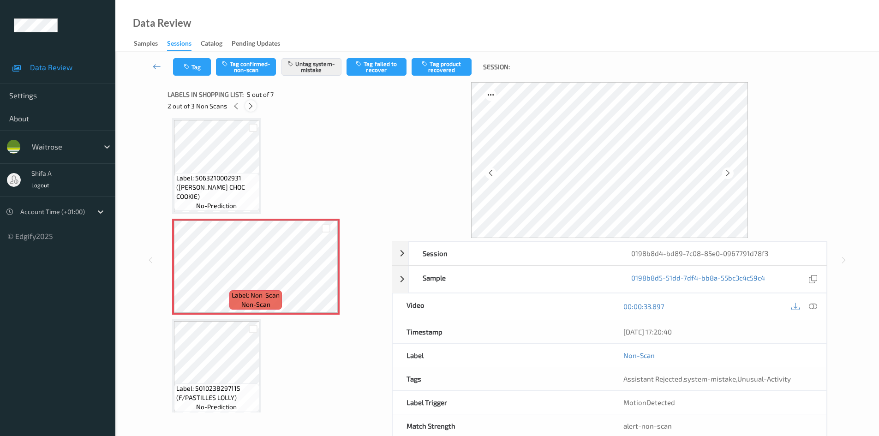
click at [249, 104] on icon at bounding box center [251, 106] width 8 height 8
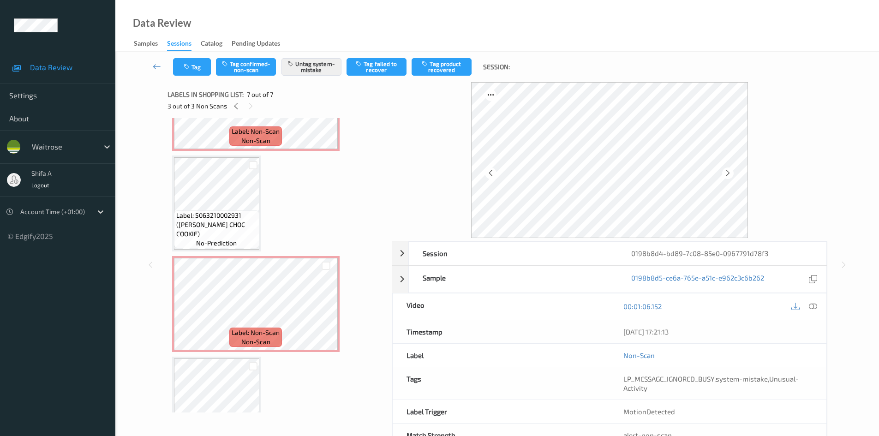
scroll to position [0, 0]
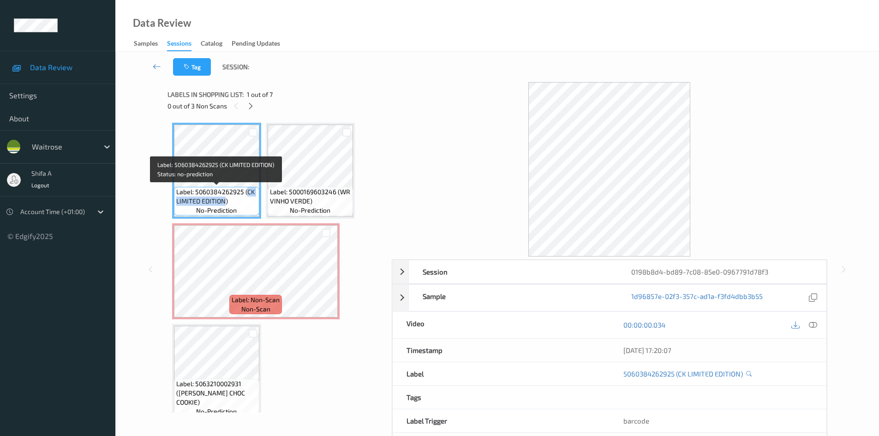
drag, startPoint x: 247, startPoint y: 192, endPoint x: 225, endPoint y: 203, distance: 25.2
click at [225, 203] on span "Label: 5060384262925 (CK LIMITED EDITION)" at bounding box center [216, 196] width 81 height 18
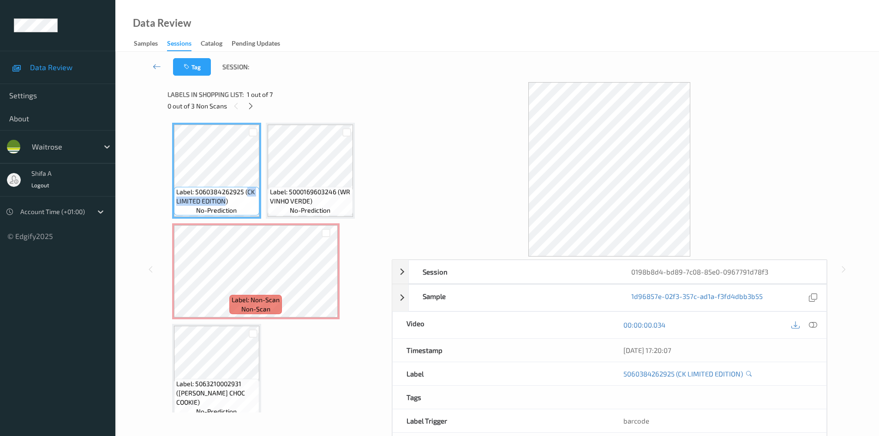
copy span "CK LIMITED EDITION"
click at [252, 110] on div at bounding box center [251, 106] width 12 height 12
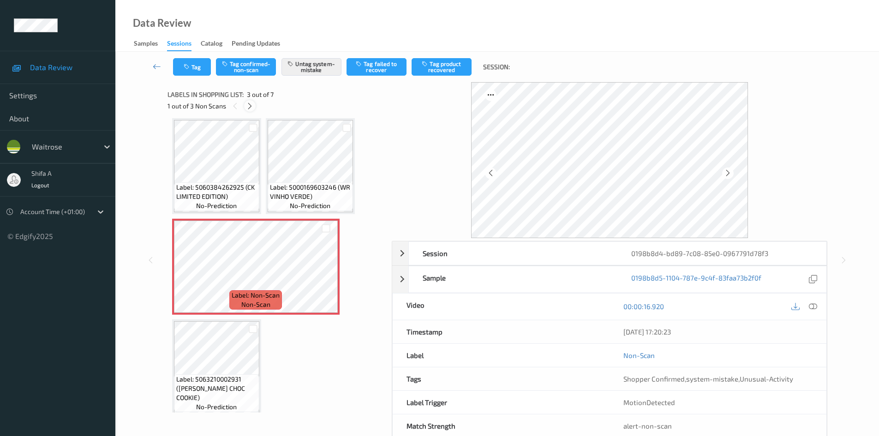
click at [252, 110] on div at bounding box center [250, 106] width 12 height 12
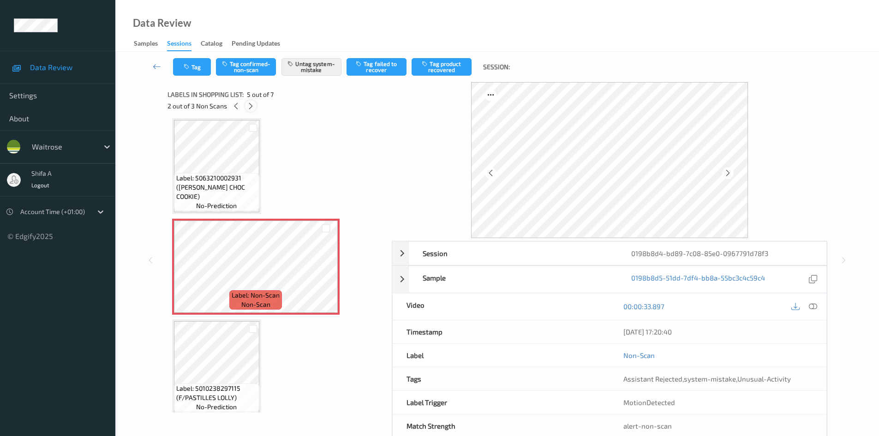
click at [251, 110] on div at bounding box center [251, 106] width 12 height 12
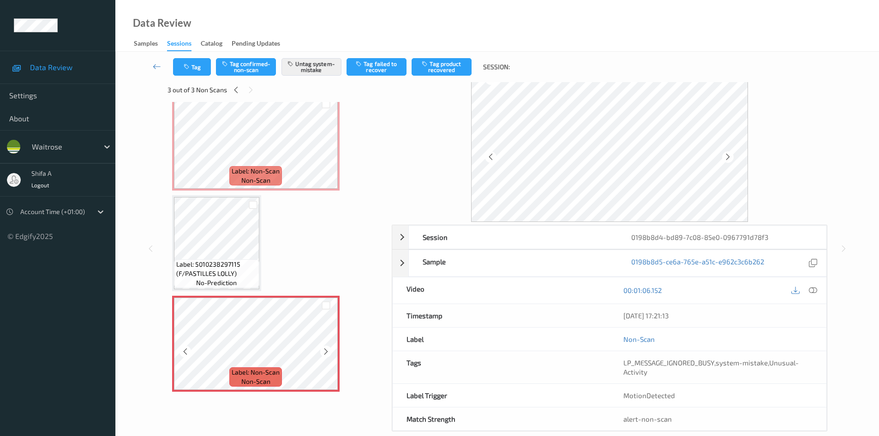
scroll to position [30, 0]
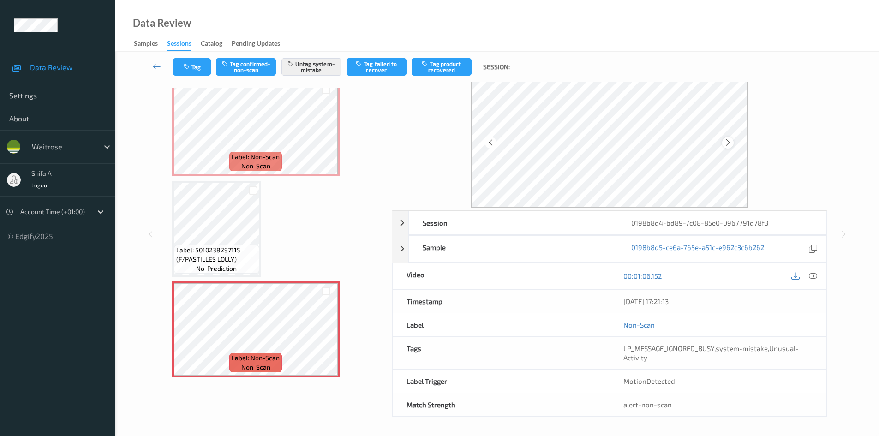
click at [724, 145] on div at bounding box center [728, 143] width 12 height 12
click at [728, 141] on icon at bounding box center [728, 142] width 8 height 8
